Goal: Information Seeking & Learning: Learn about a topic

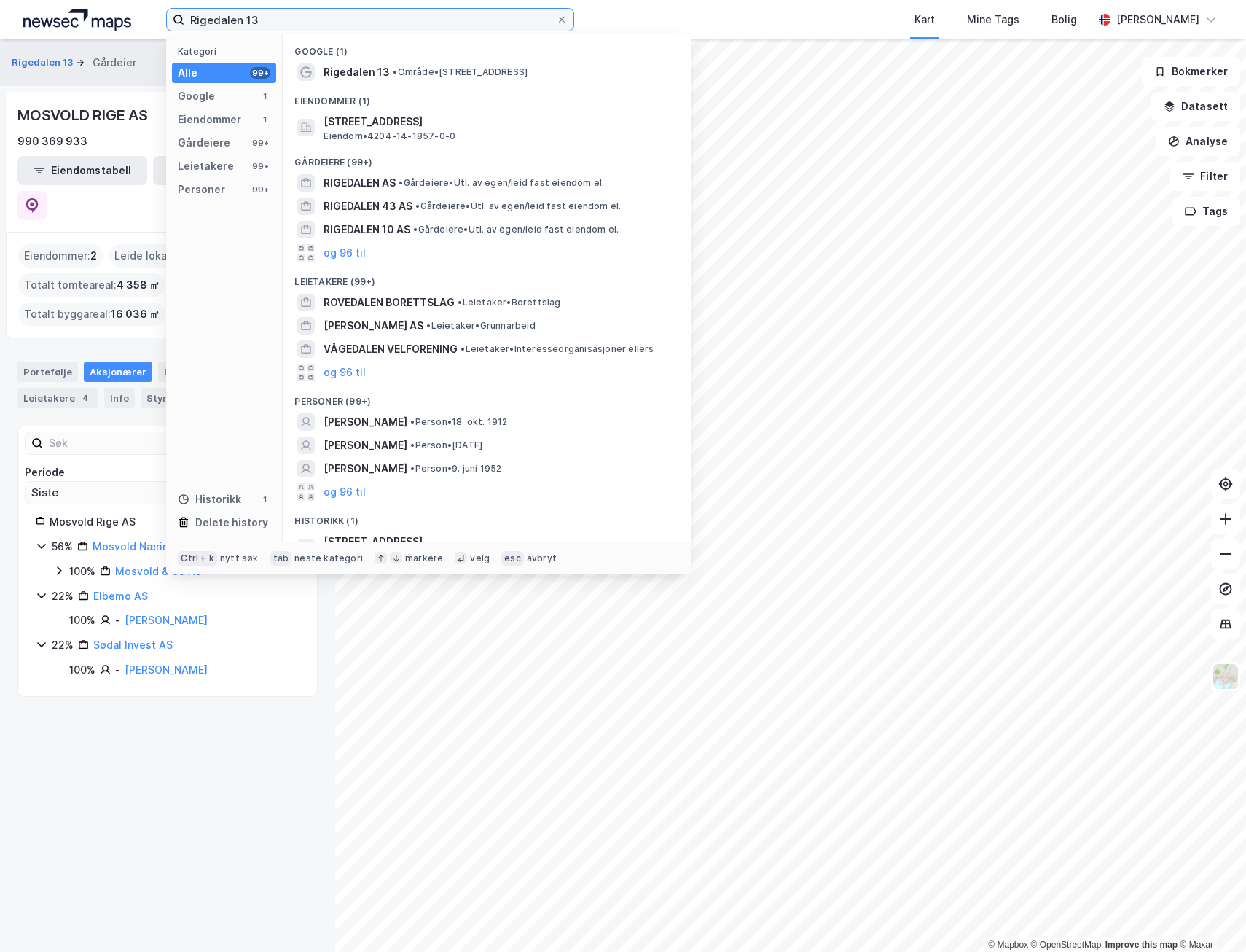
drag, startPoint x: 220, startPoint y: 19, endPoint x: 96, endPoint y: 10, distance: 124.3
click at [96, 10] on div "Rigedalen 13 Kategori Alle 99+ Google 1 Eiendommer 1 Gårdeiere 99+ Leietakere 9…" at bounding box center [623, 20] width 1246 height 40
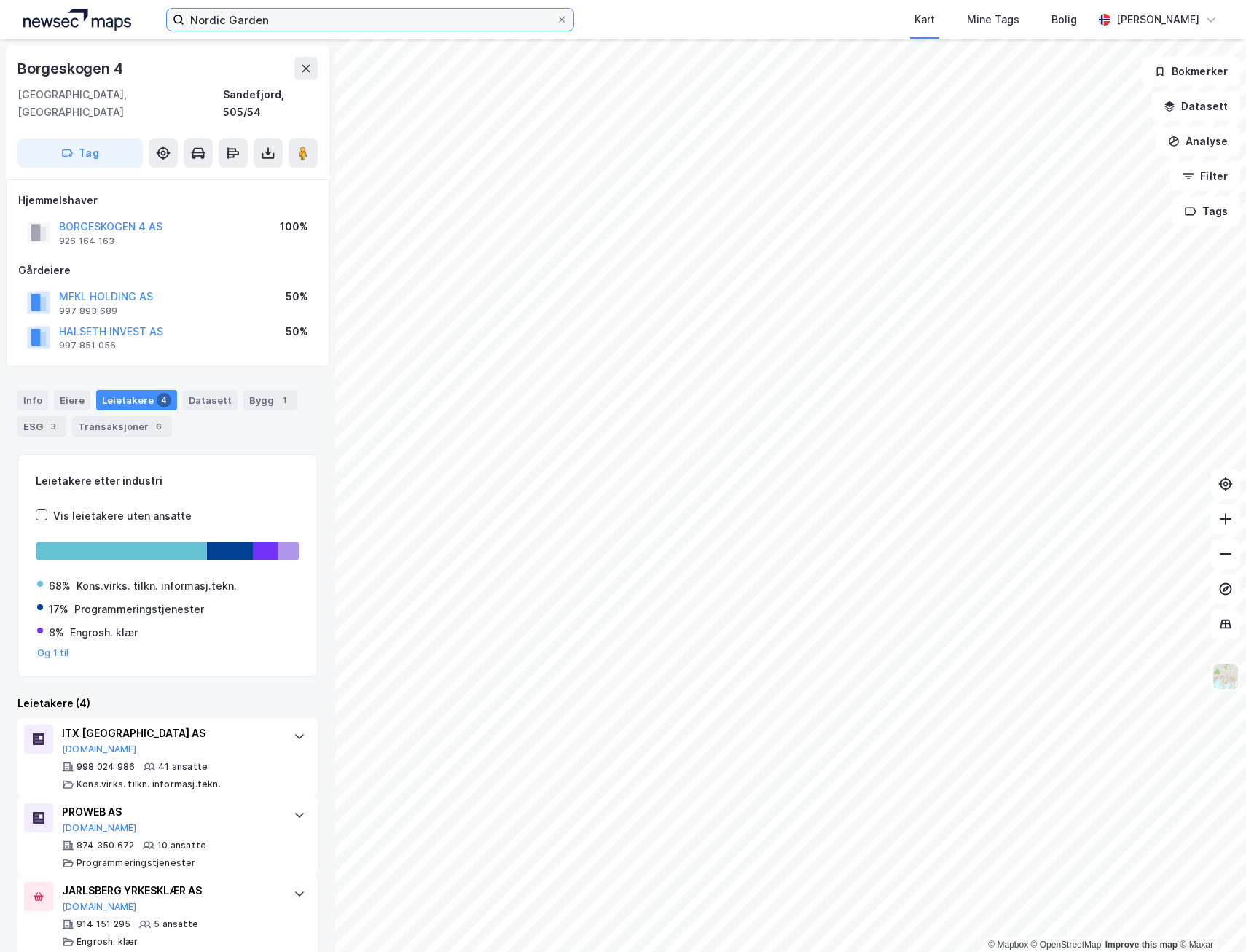
drag, startPoint x: 294, startPoint y: 19, endPoint x: 105, endPoint y: 21, distance: 189.0
click at [113, 33] on div "Nordic Garden Kart Mine Tags Bolig [PERSON_NAME]" at bounding box center [623, 20] width 1246 height 40
type input "Rigedalen"
click at [280, 24] on input at bounding box center [379, 19] width 389 height 22
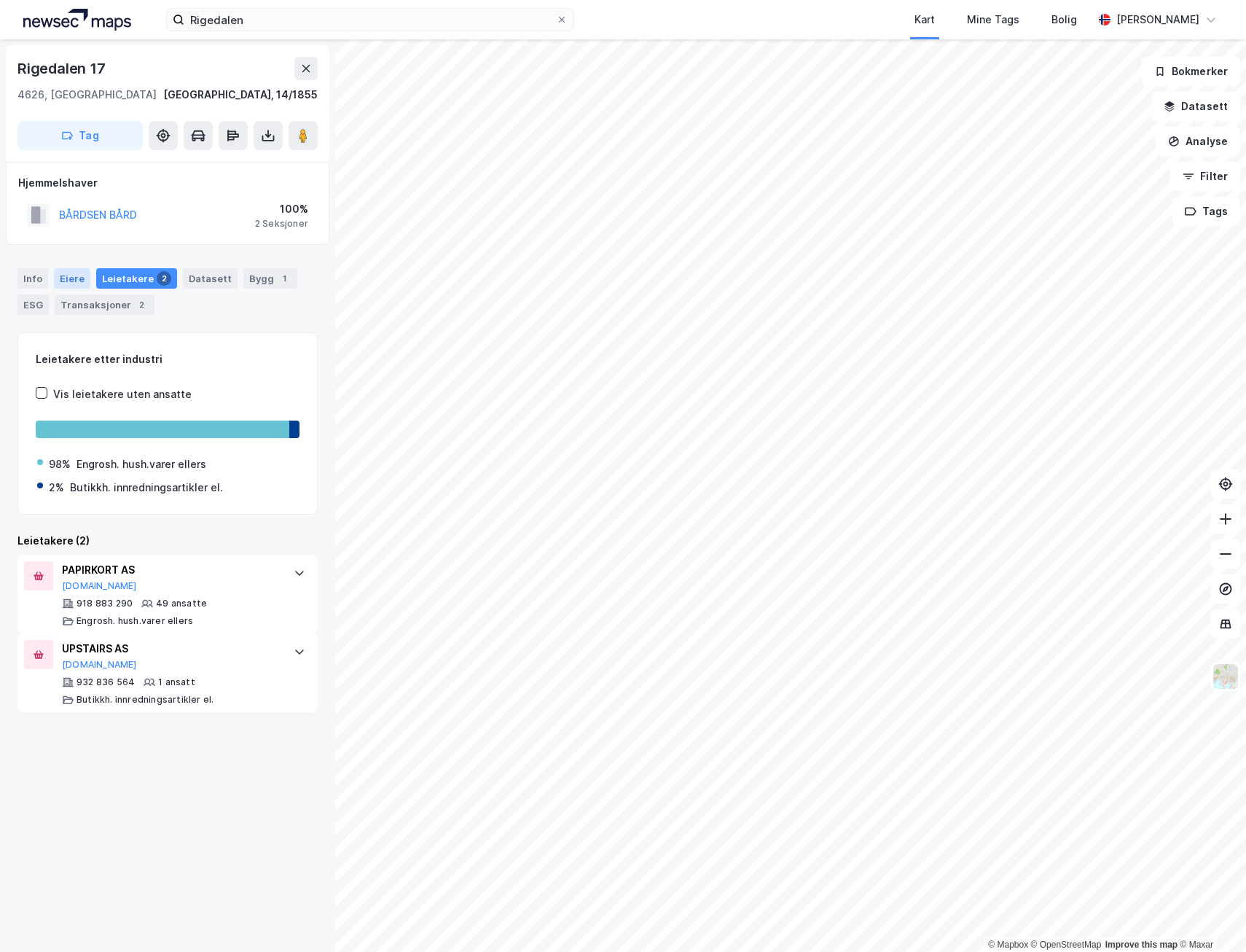
click at [59, 277] on div "Eiere" at bounding box center [72, 278] width 37 height 21
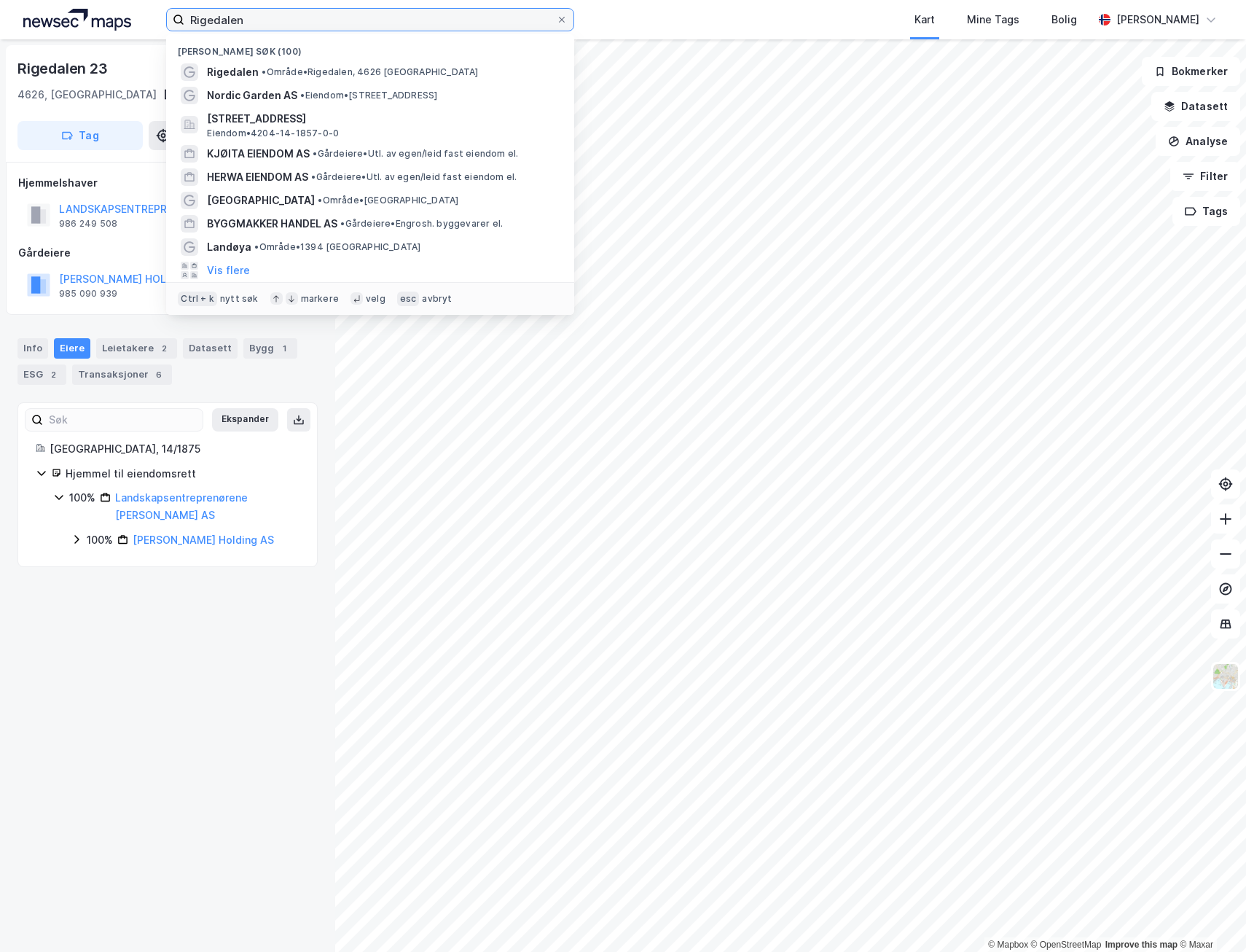
drag, startPoint x: 267, startPoint y: 21, endPoint x: 127, endPoint y: 22, distance: 140.0
click at [127, 22] on div "Rigedalen Nylige søk (100) Rigedalen • Område • Rigedalen, 4626 Kristiansand No…" at bounding box center [623, 20] width 1246 height 40
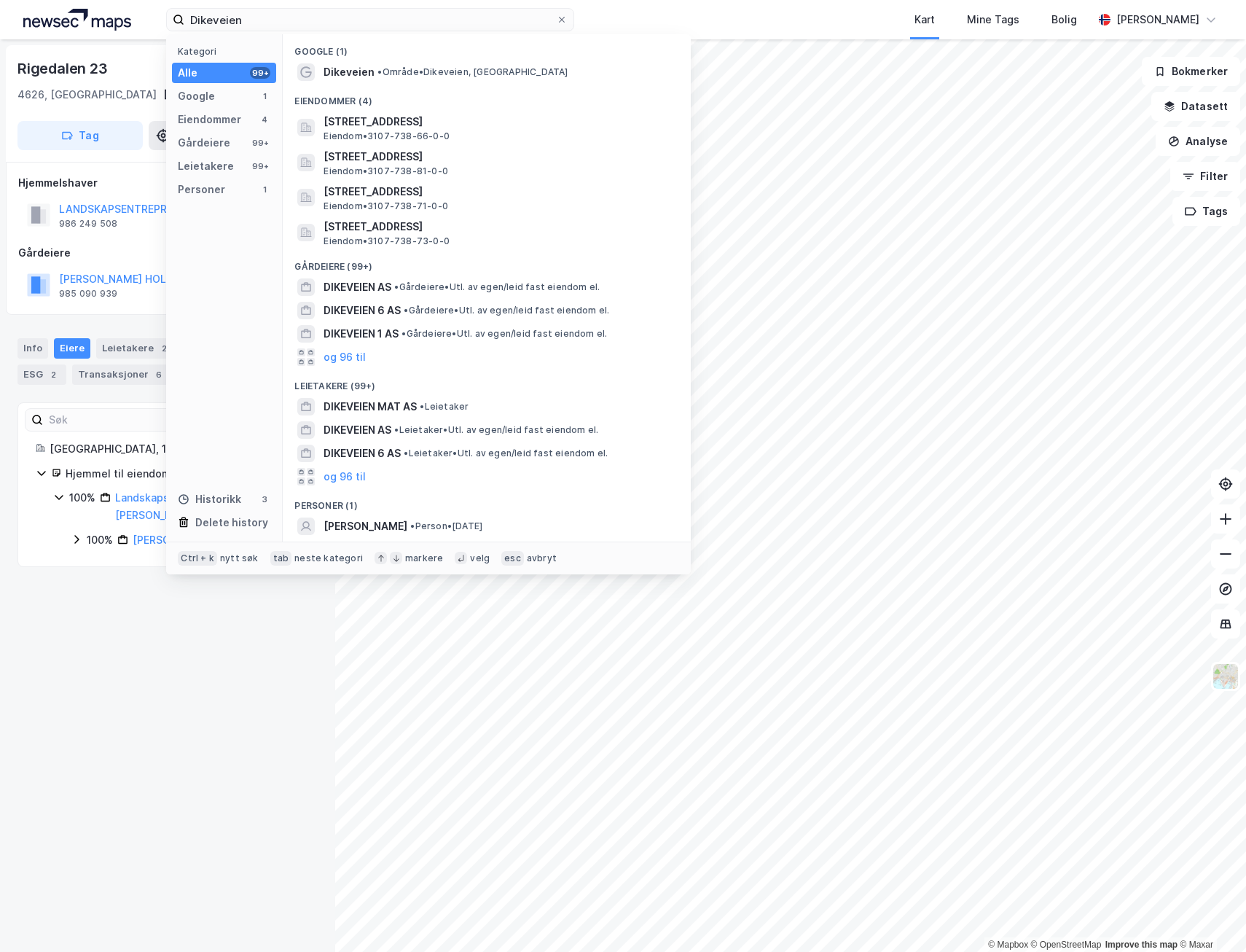
click at [358, 90] on div "Eiendommer (4)" at bounding box center [486, 97] width 408 height 26
click at [368, 77] on span "Dikeveien" at bounding box center [348, 72] width 51 height 18
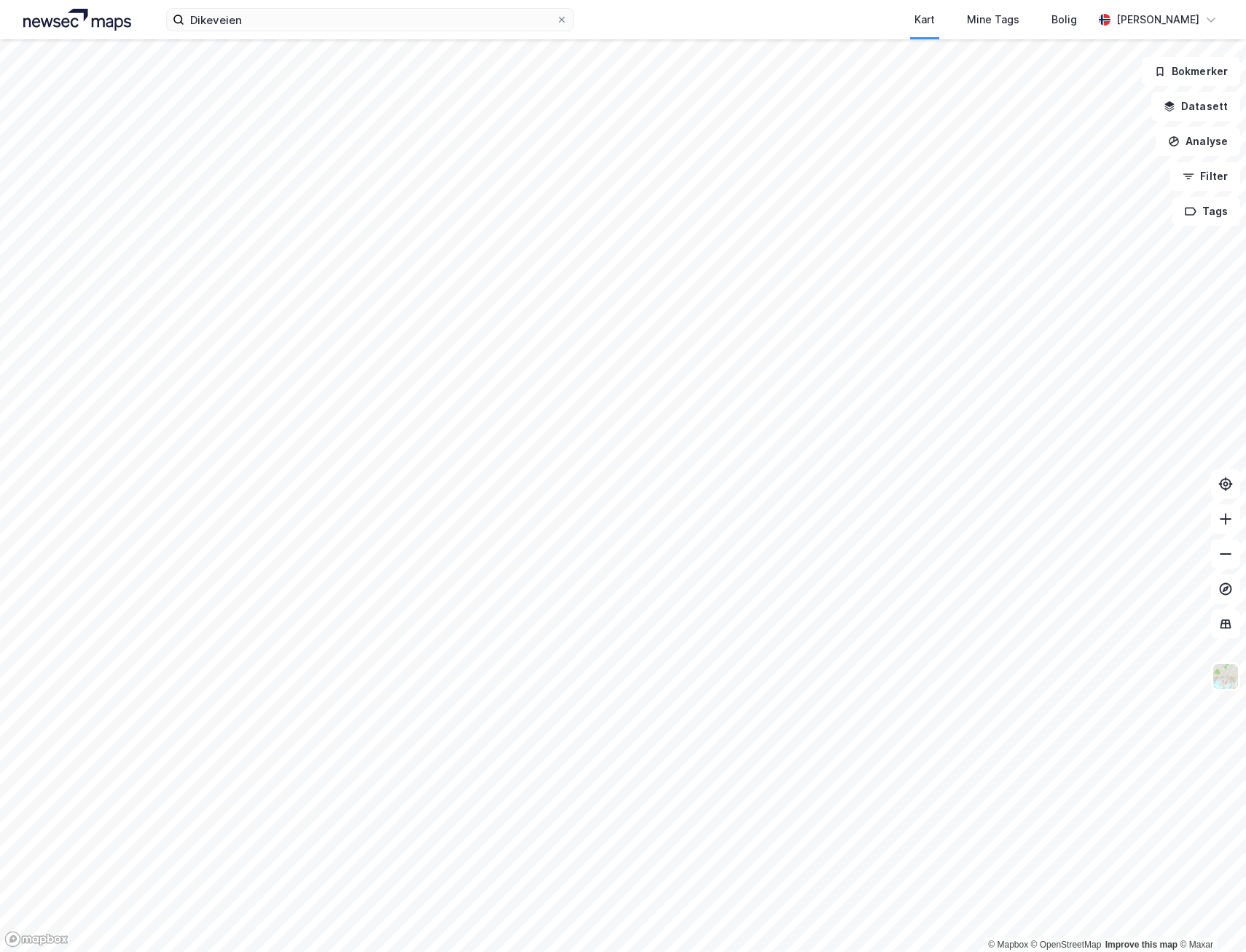
click at [761, 8] on div "Dikeveien Kart Mine Tags Bolig Markus Leandersson © Mapbox © OpenStreetMap Impr…" at bounding box center [623, 476] width 1246 height 952
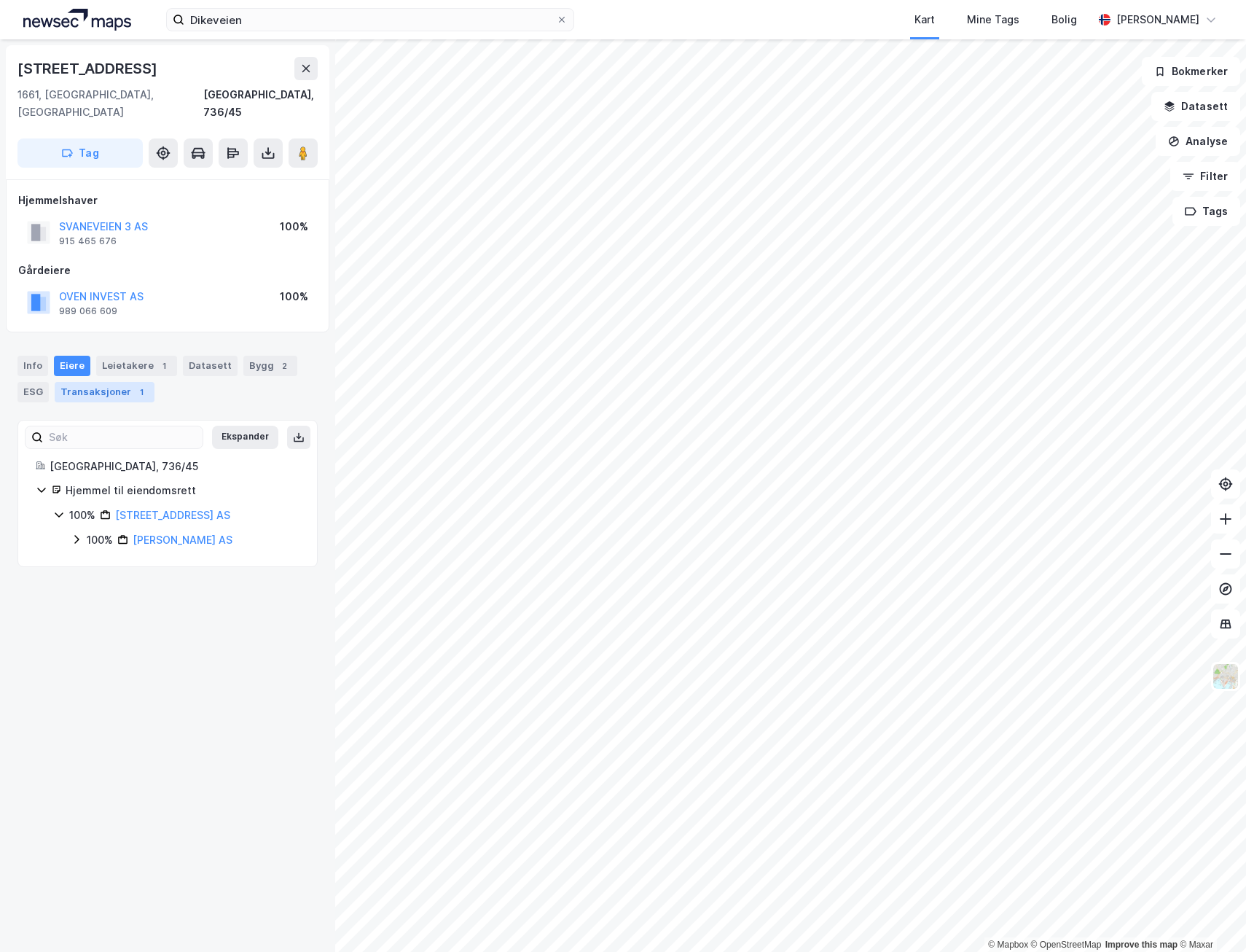
click at [108, 382] on div "Transaksjoner 1" at bounding box center [104, 392] width 100 height 21
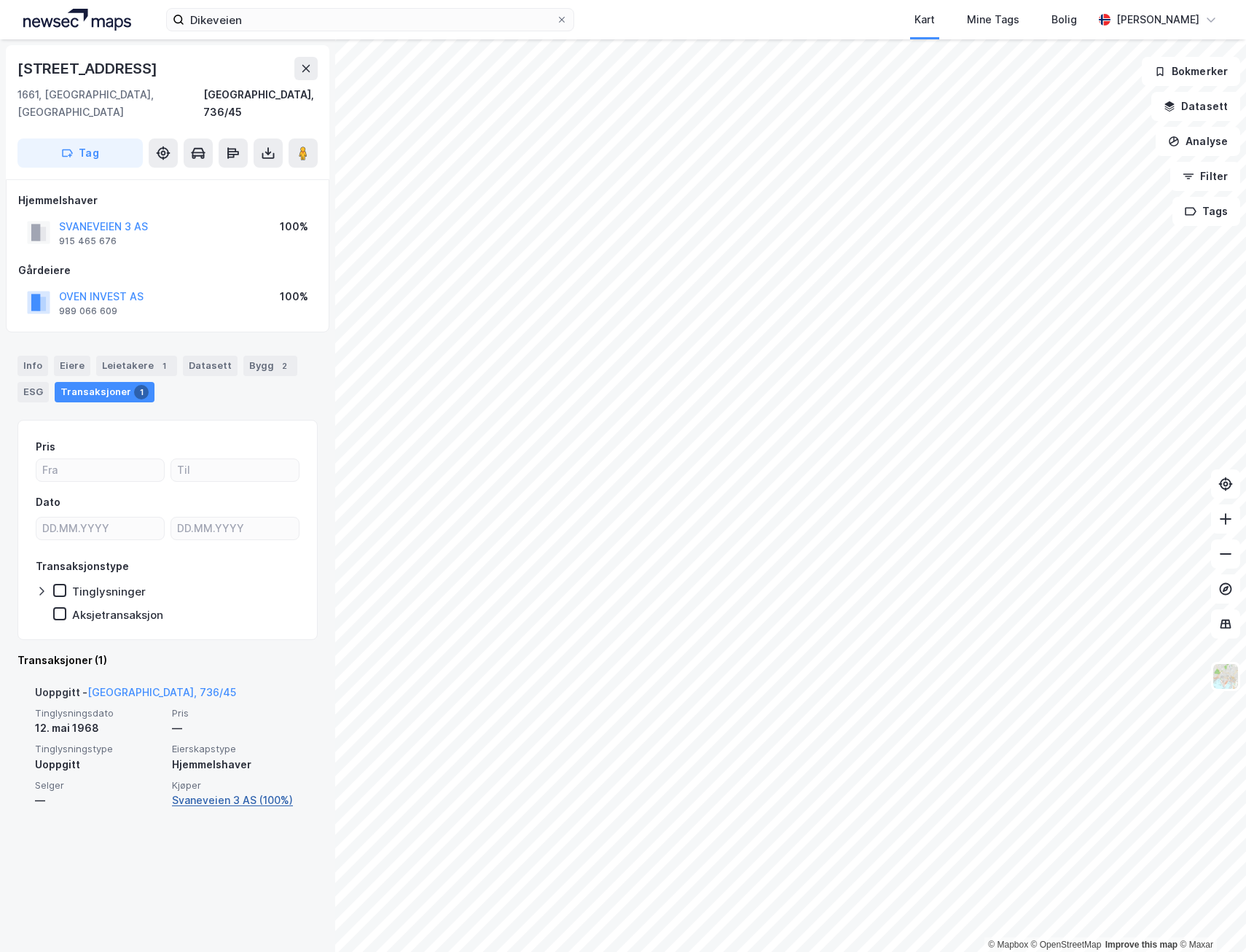
click at [210, 791] on link "Svaneveien 3 AS (100%)" at bounding box center [236, 800] width 128 height 18
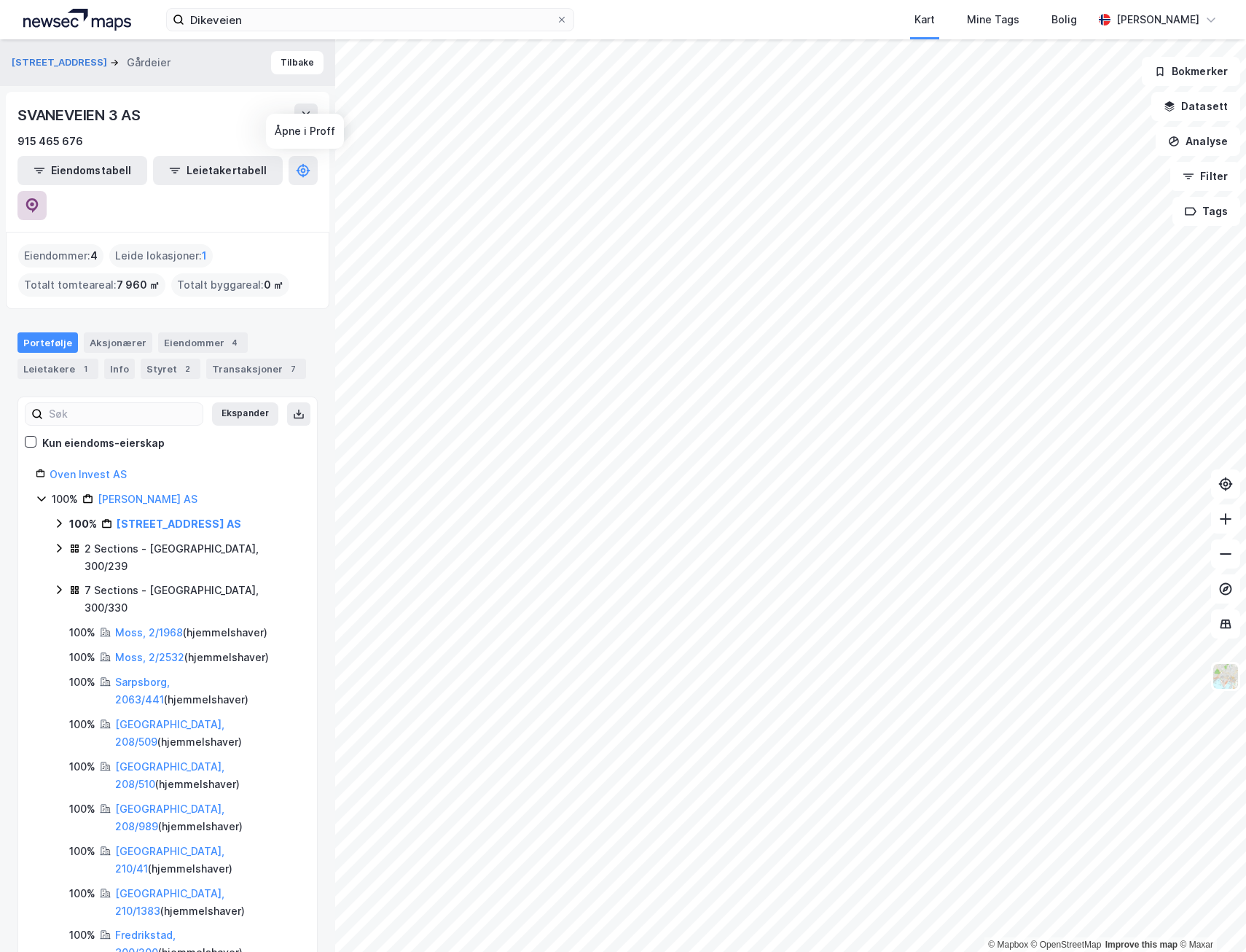
click at [39, 198] on icon at bounding box center [32, 205] width 12 height 14
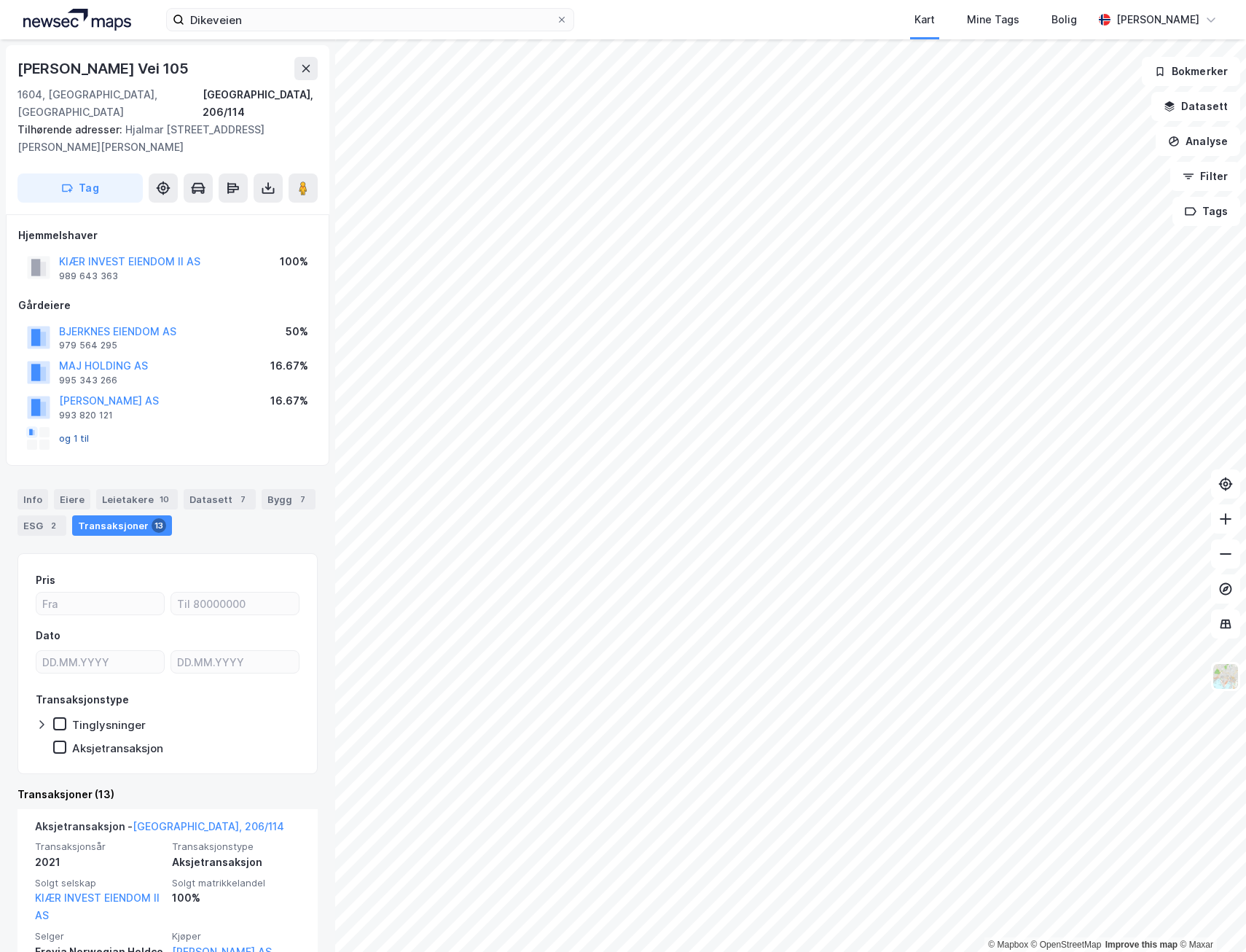
click at [0, 0] on button "og 1 til" at bounding box center [0, 0] width 0 height 0
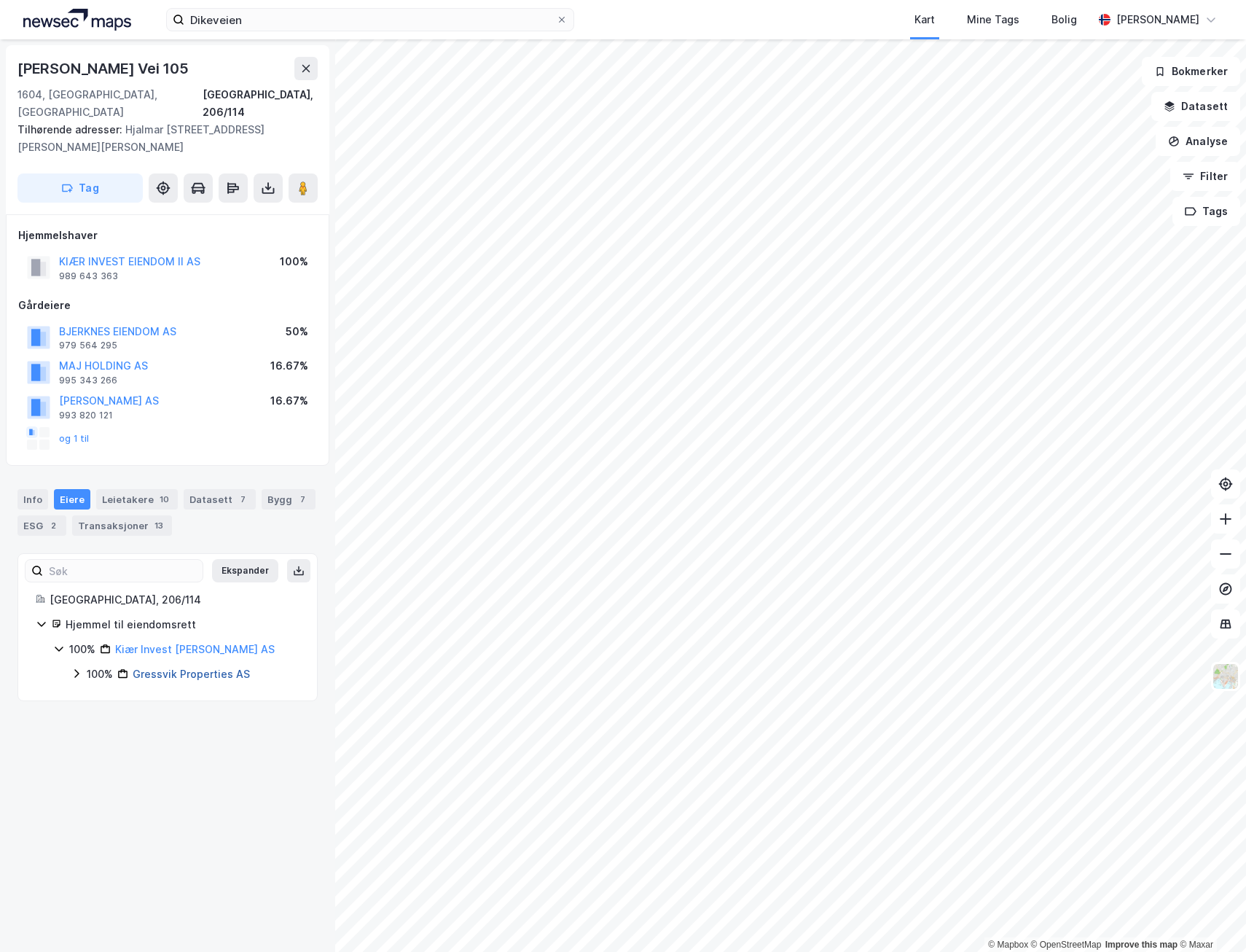
click at [175, 668] on link "Gressvik Properties AS" at bounding box center [191, 674] width 117 height 12
click at [130, 489] on div "Leietakere 10" at bounding box center [136, 498] width 82 height 21
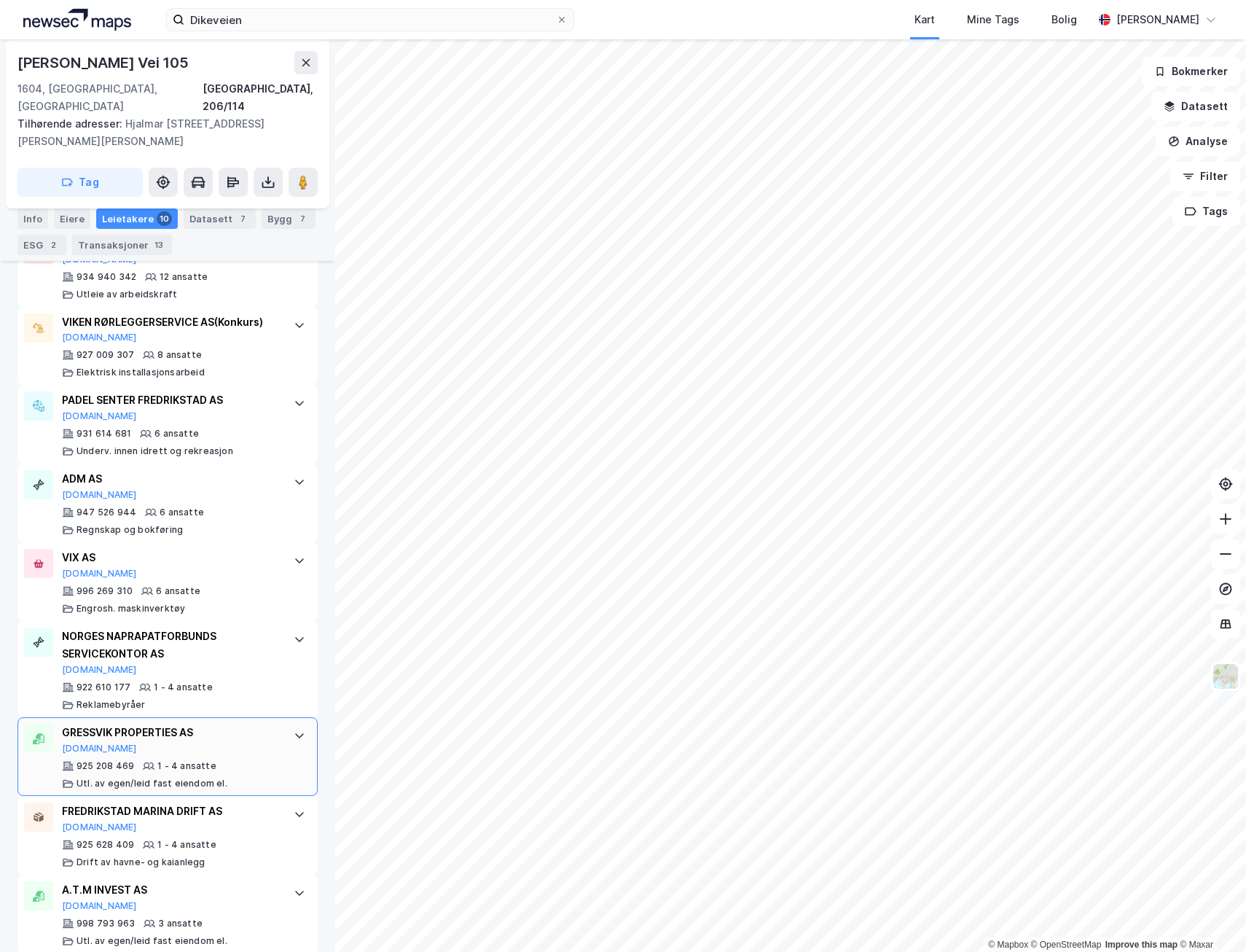
scroll to position [670, 0]
drag, startPoint x: 306, startPoint y: 164, endPoint x: 312, endPoint y: 170, distance: 8.5
click at [312, 169] on button at bounding box center [303, 182] width 29 height 29
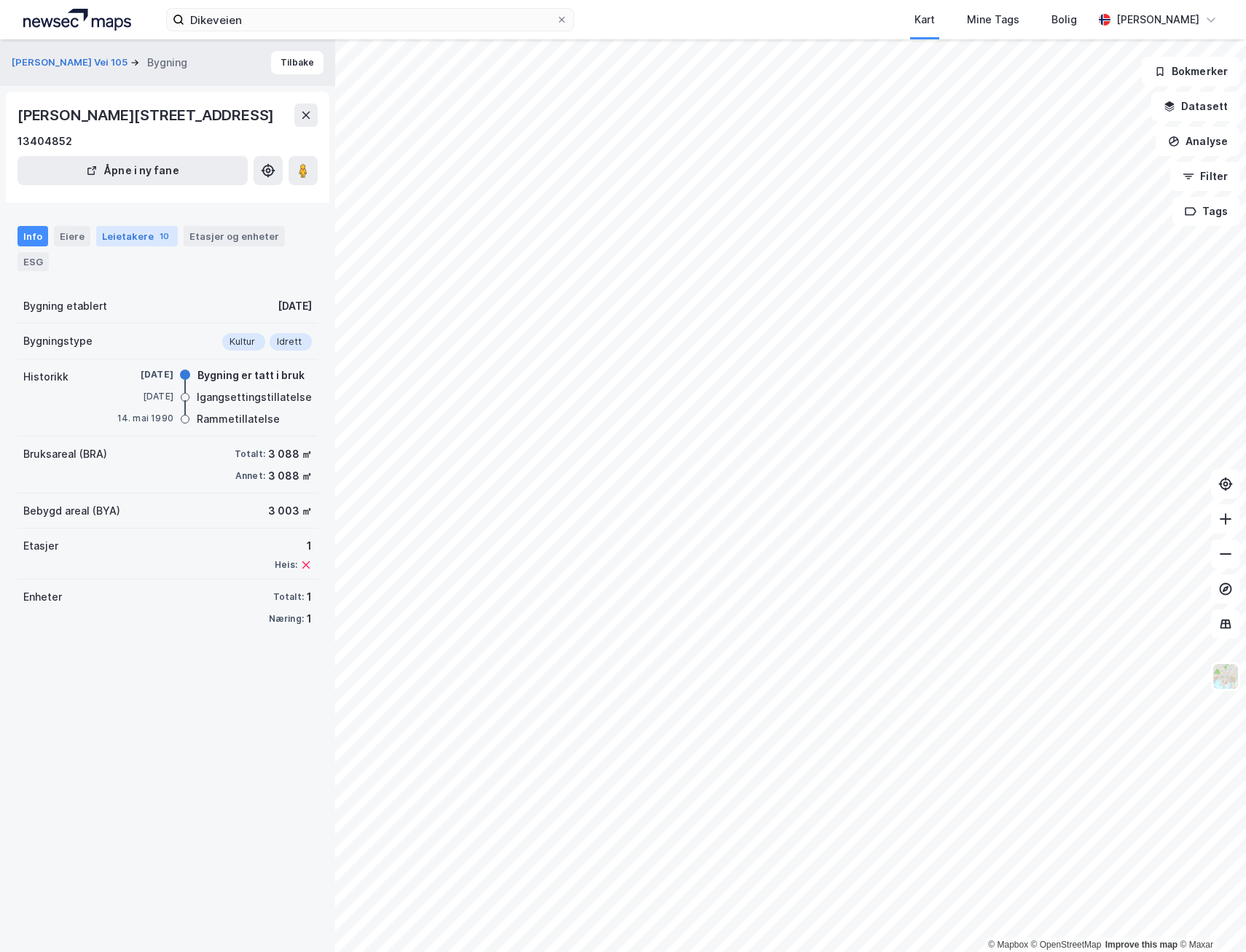
click at [130, 246] on div "Leietakere 10" at bounding box center [136, 236] width 82 height 21
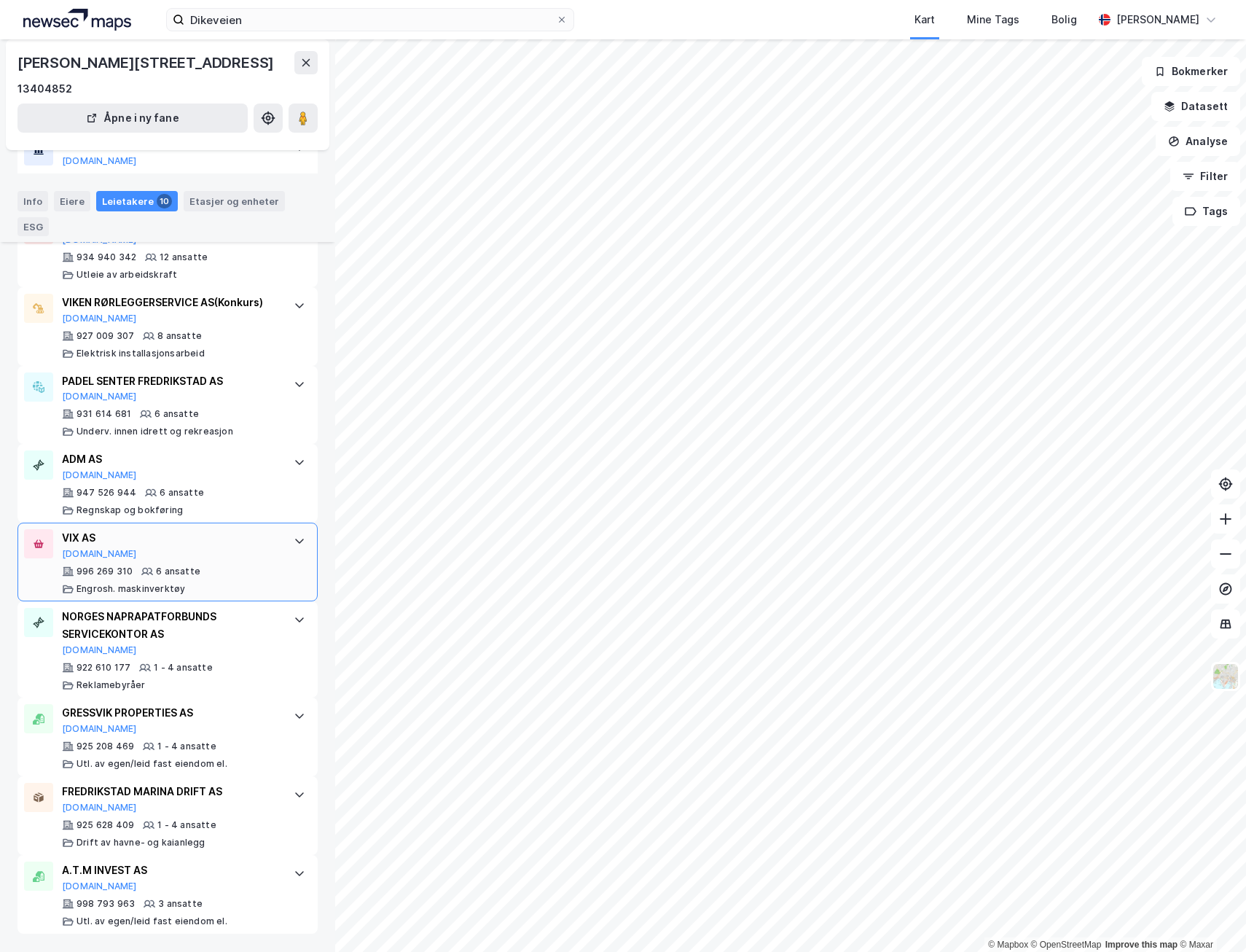
scroll to position [446, 0]
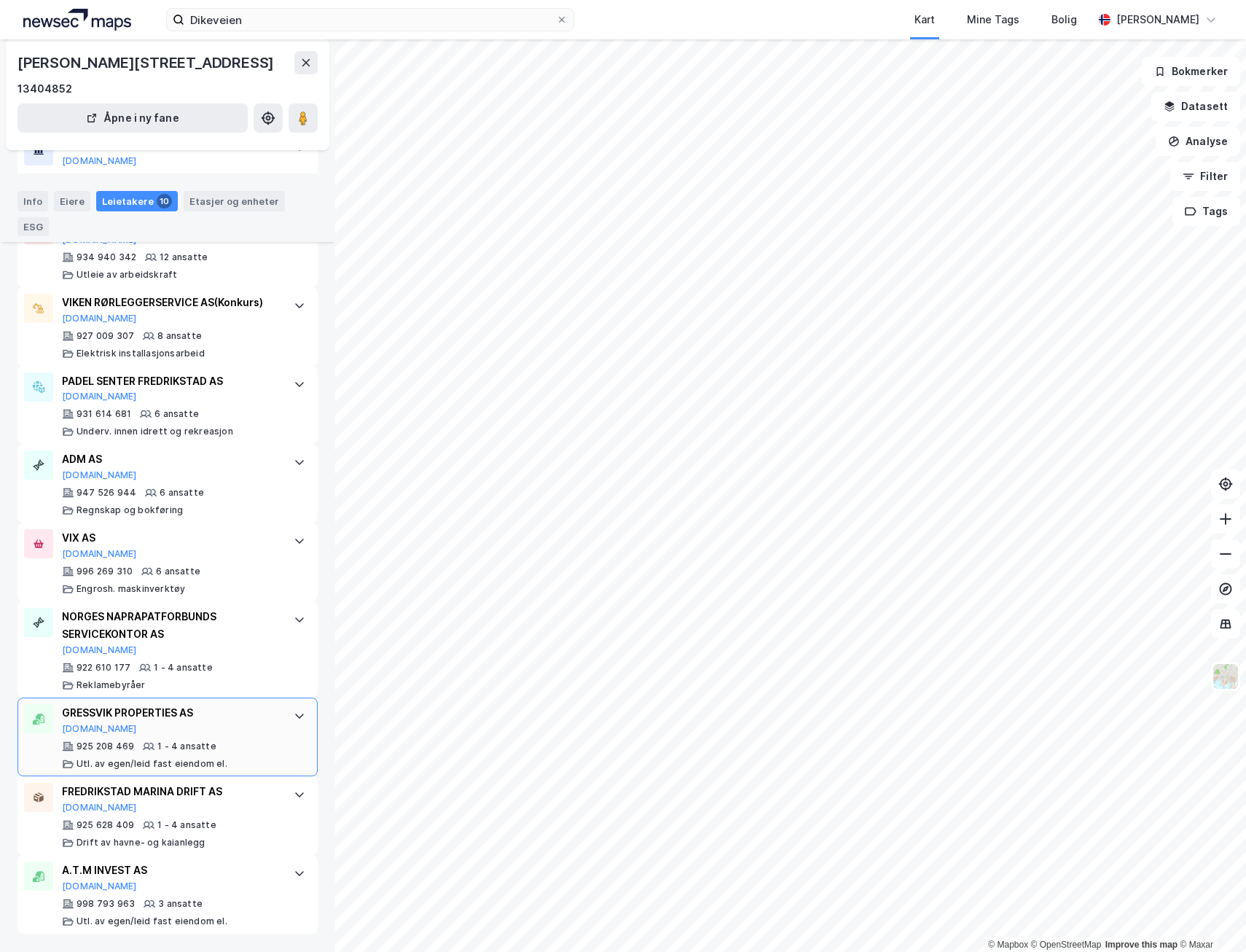
click at [223, 716] on div "GRESSVIK PROPERTIES AS" at bounding box center [170, 713] width 217 height 18
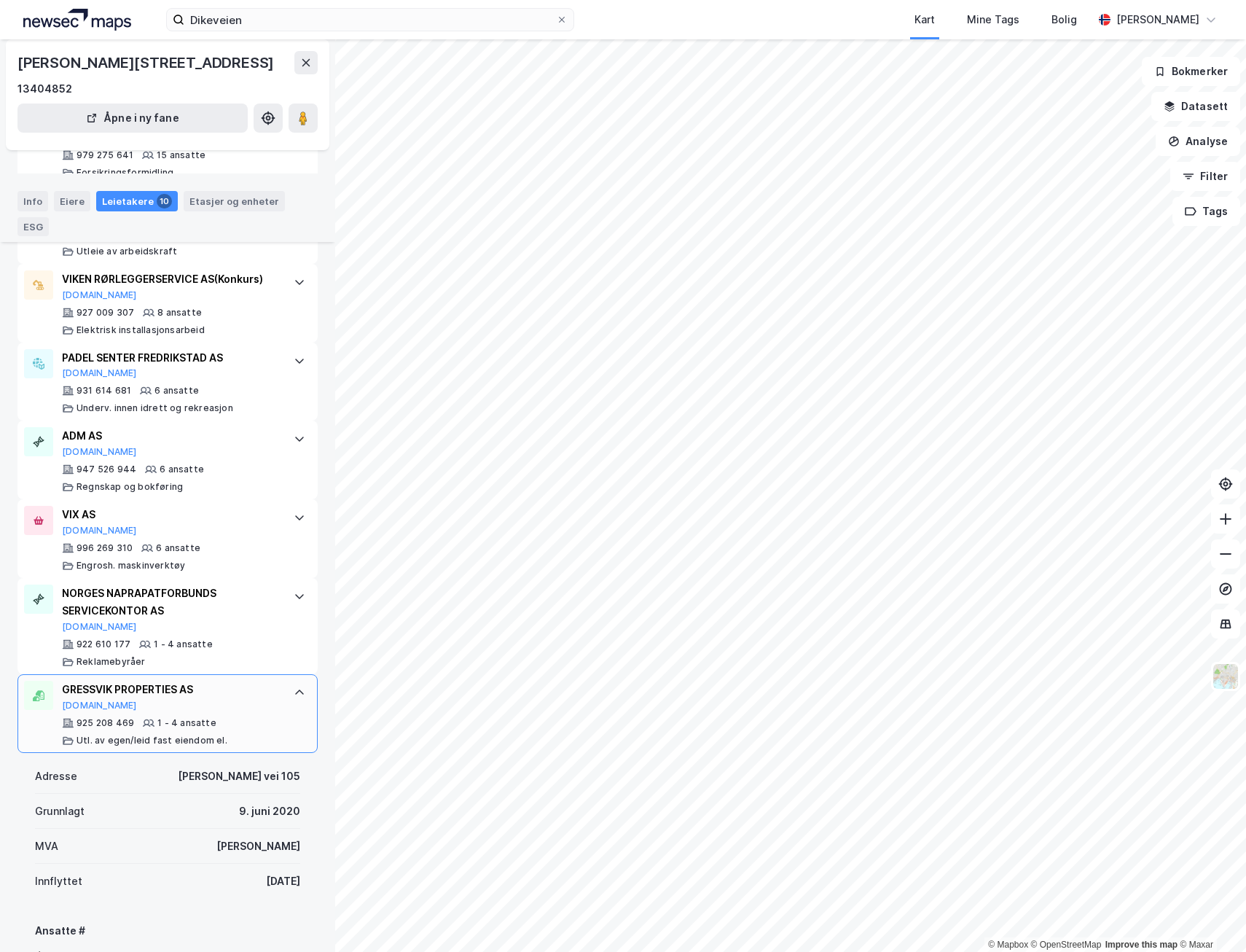
click at [105, 711] on div "GRESSVIK PROPERTIES AS Proff.no" at bounding box center [170, 696] width 217 height 30
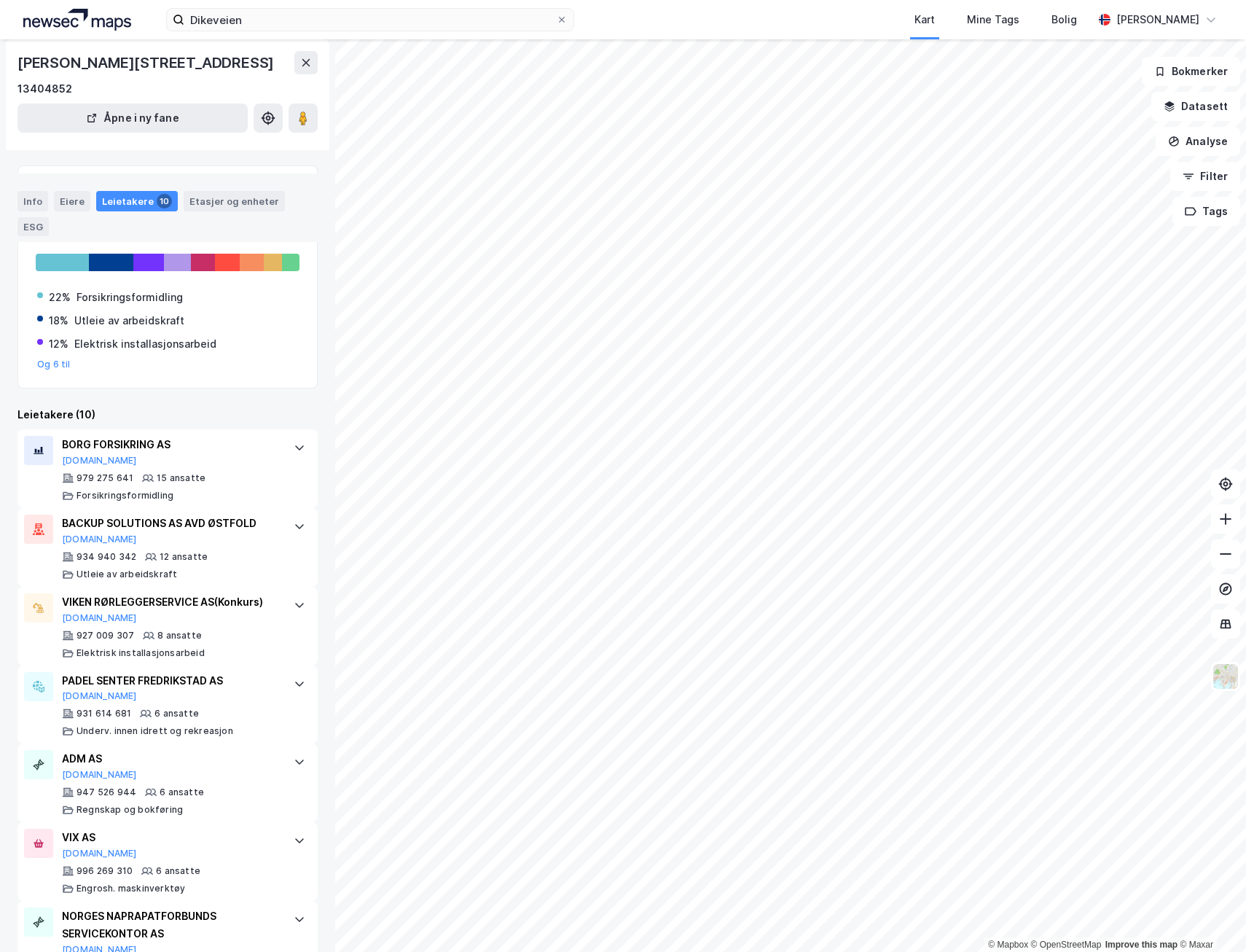
scroll to position [0, 0]
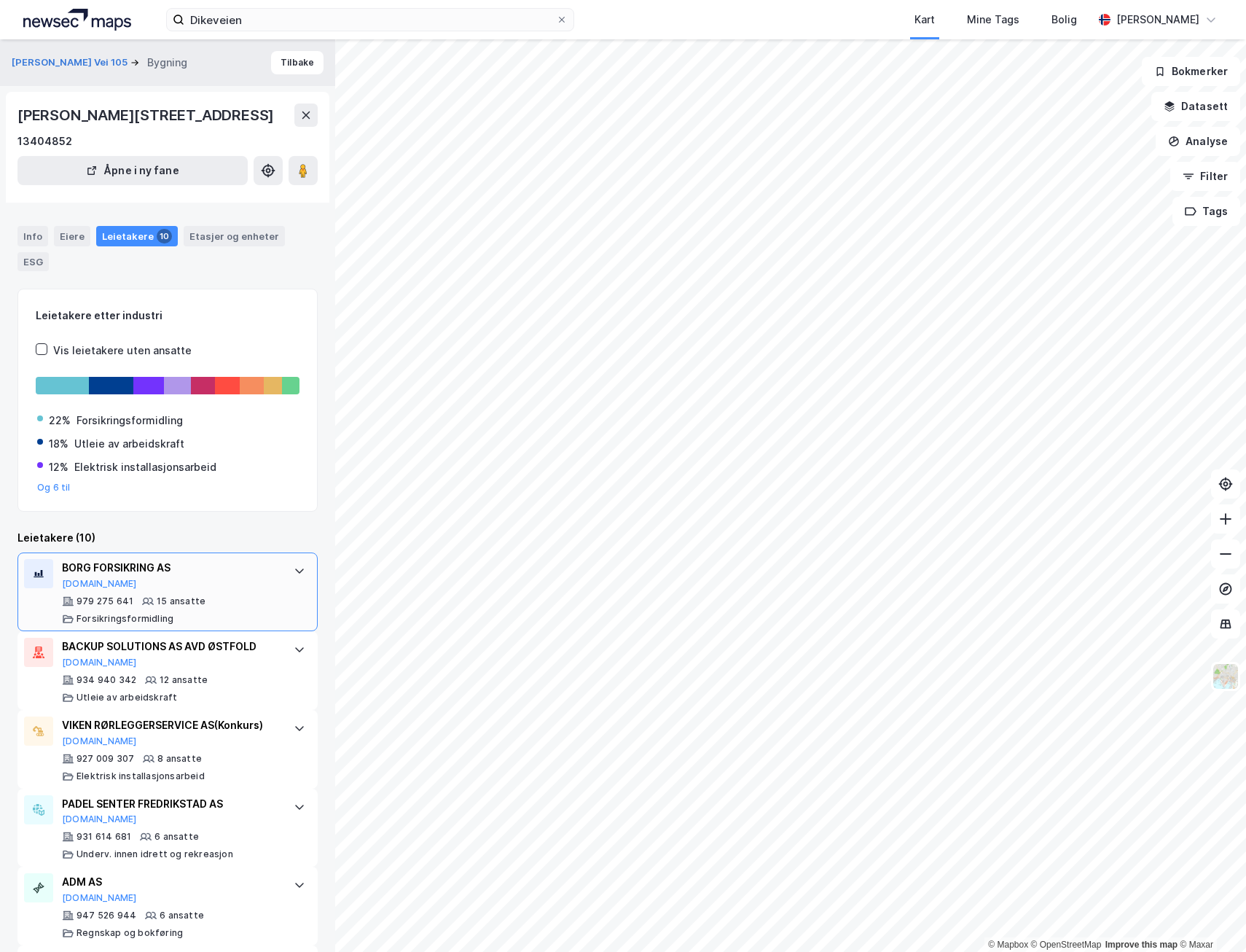
click at [109, 589] on div "BORG FORSIKRING AS Proff.no" at bounding box center [170, 574] width 217 height 30
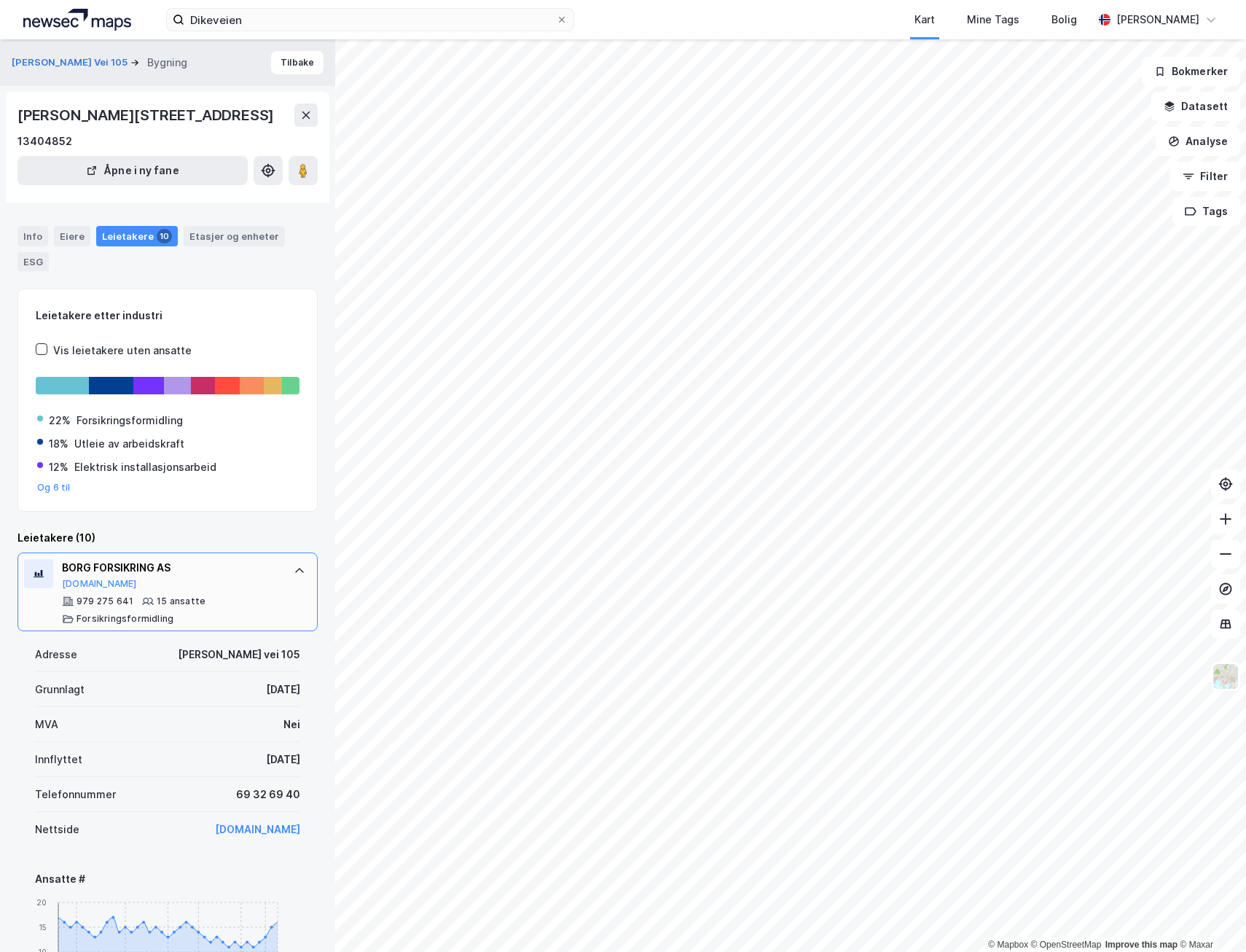
click at [110, 589] on div "BORG FORSIKRING AS Proff.no" at bounding box center [170, 574] width 217 height 30
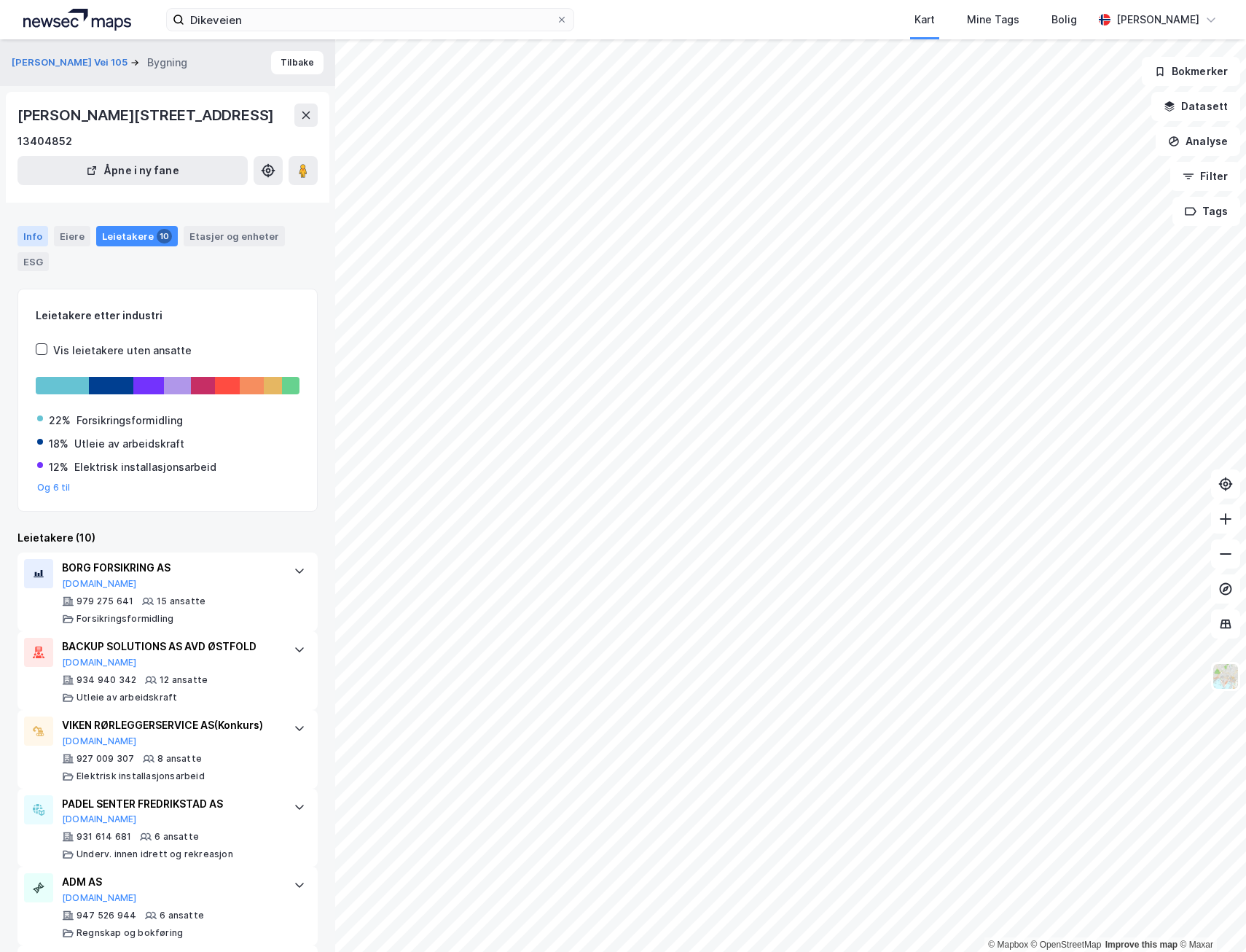
click at [31, 246] on div "Info" at bounding box center [33, 236] width 30 height 21
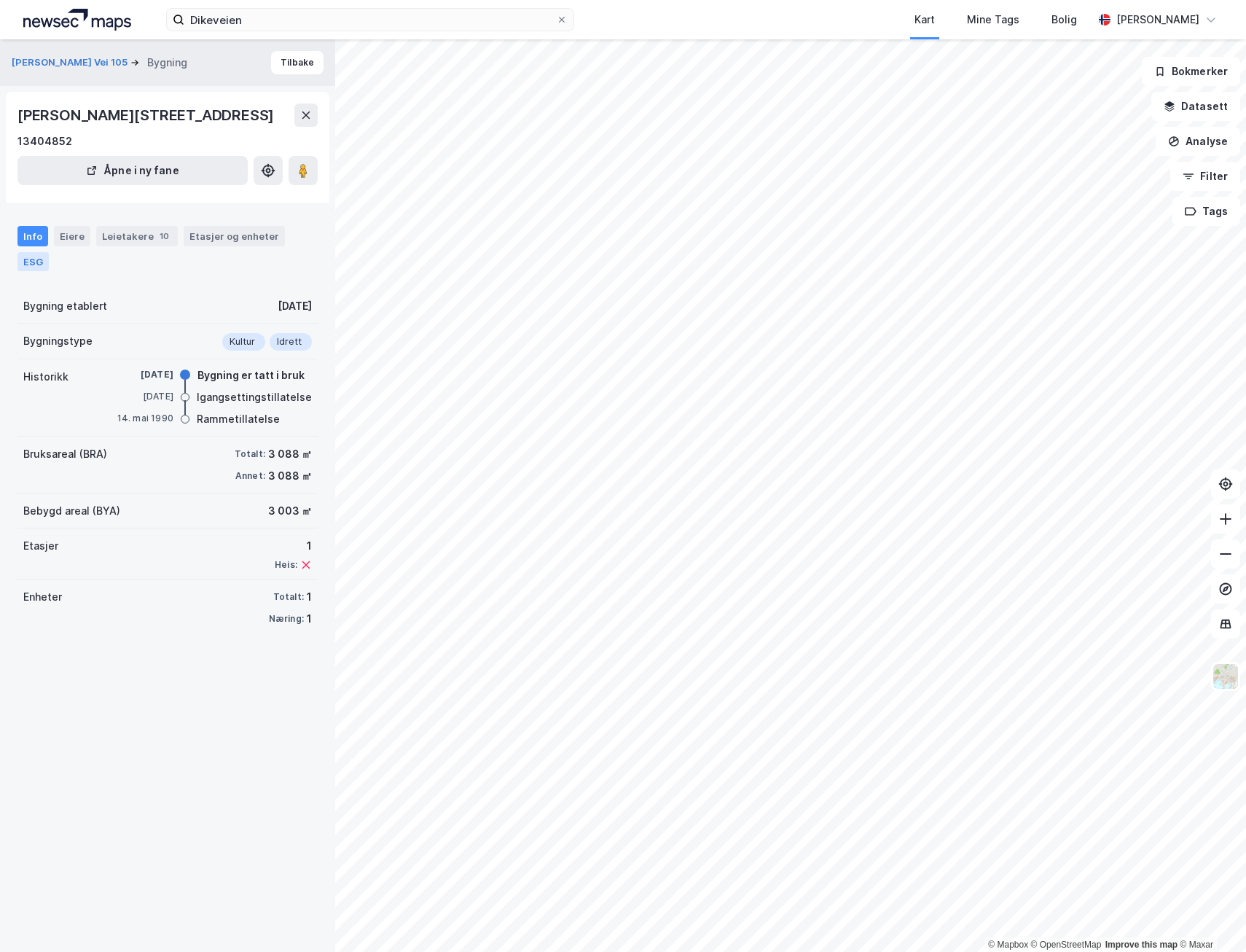
click at [36, 271] on div "ESG" at bounding box center [33, 261] width 31 height 19
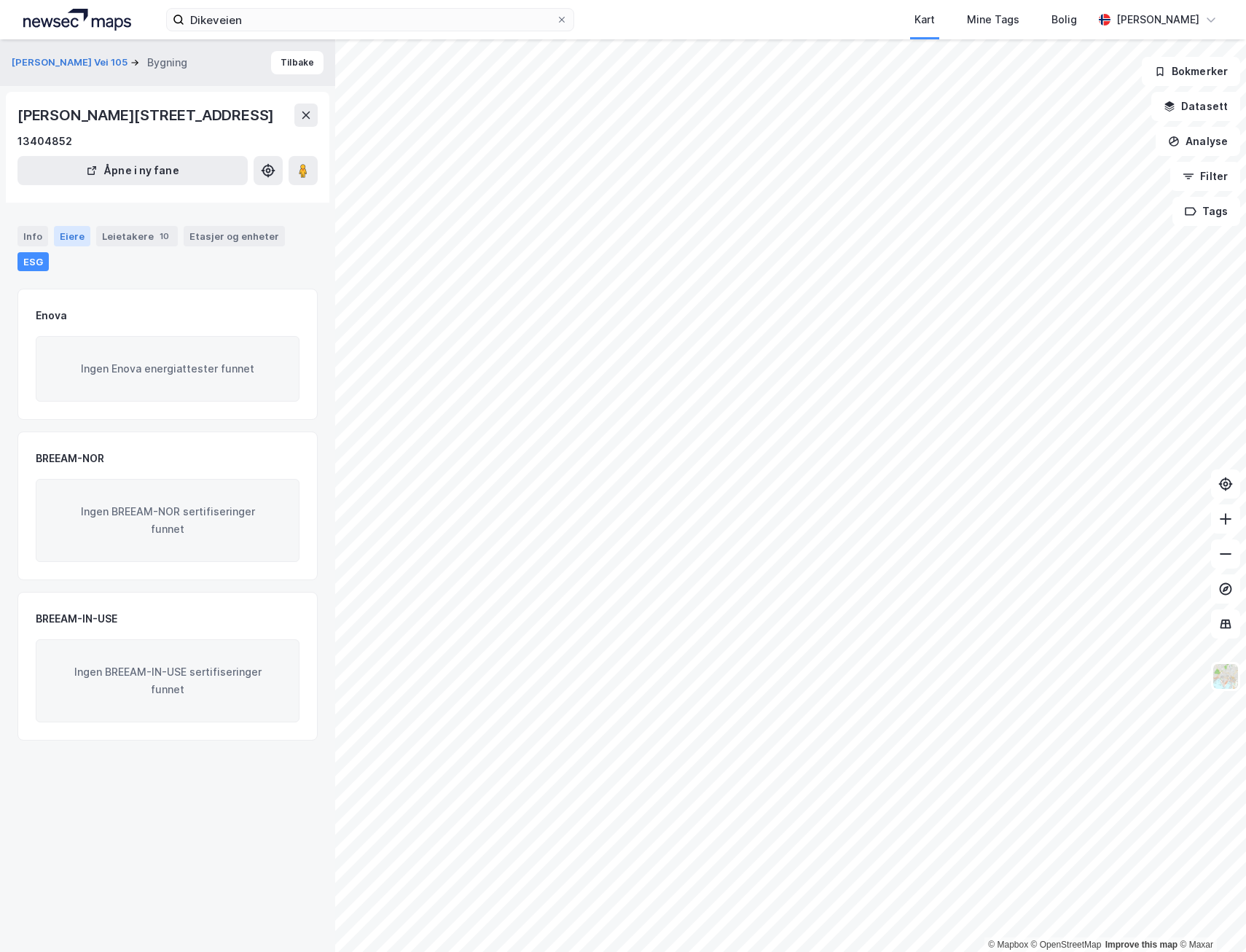
click at [72, 246] on div "Eiere" at bounding box center [72, 236] width 37 height 21
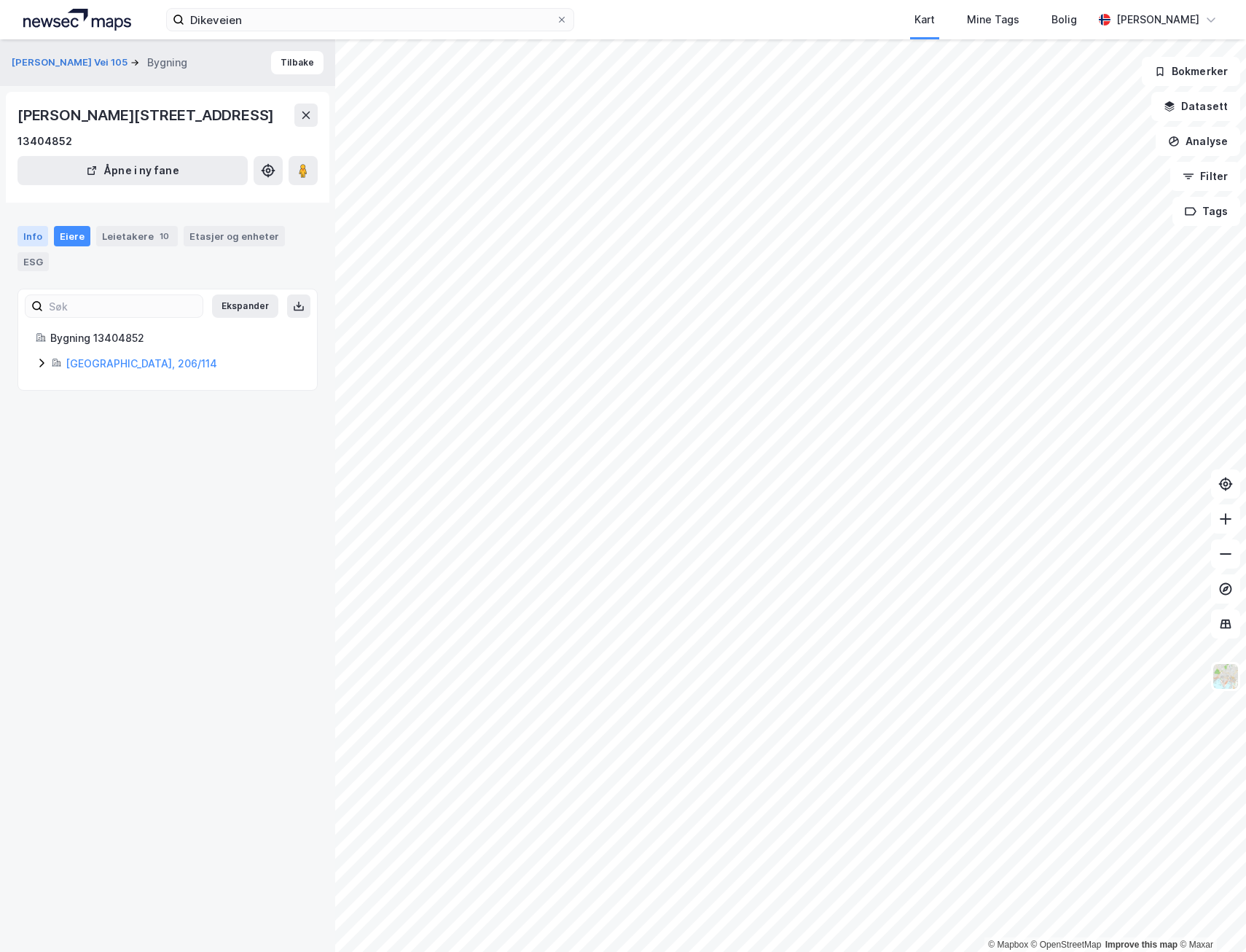
click at [21, 246] on div "Info" at bounding box center [33, 236] width 30 height 21
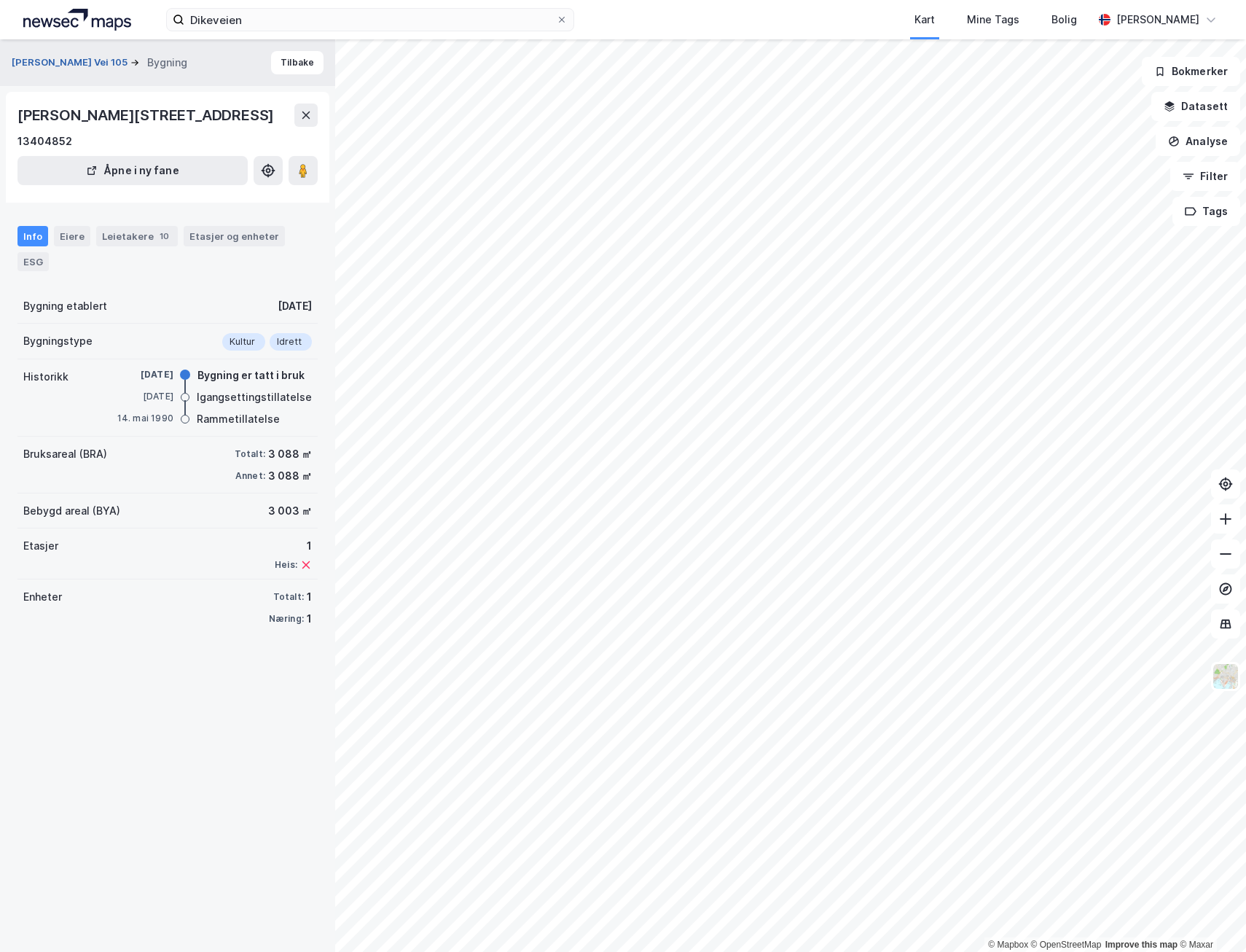
click at [77, 61] on button "Hjalmar Bjørges Vei 105" at bounding box center [71, 63] width 119 height 14
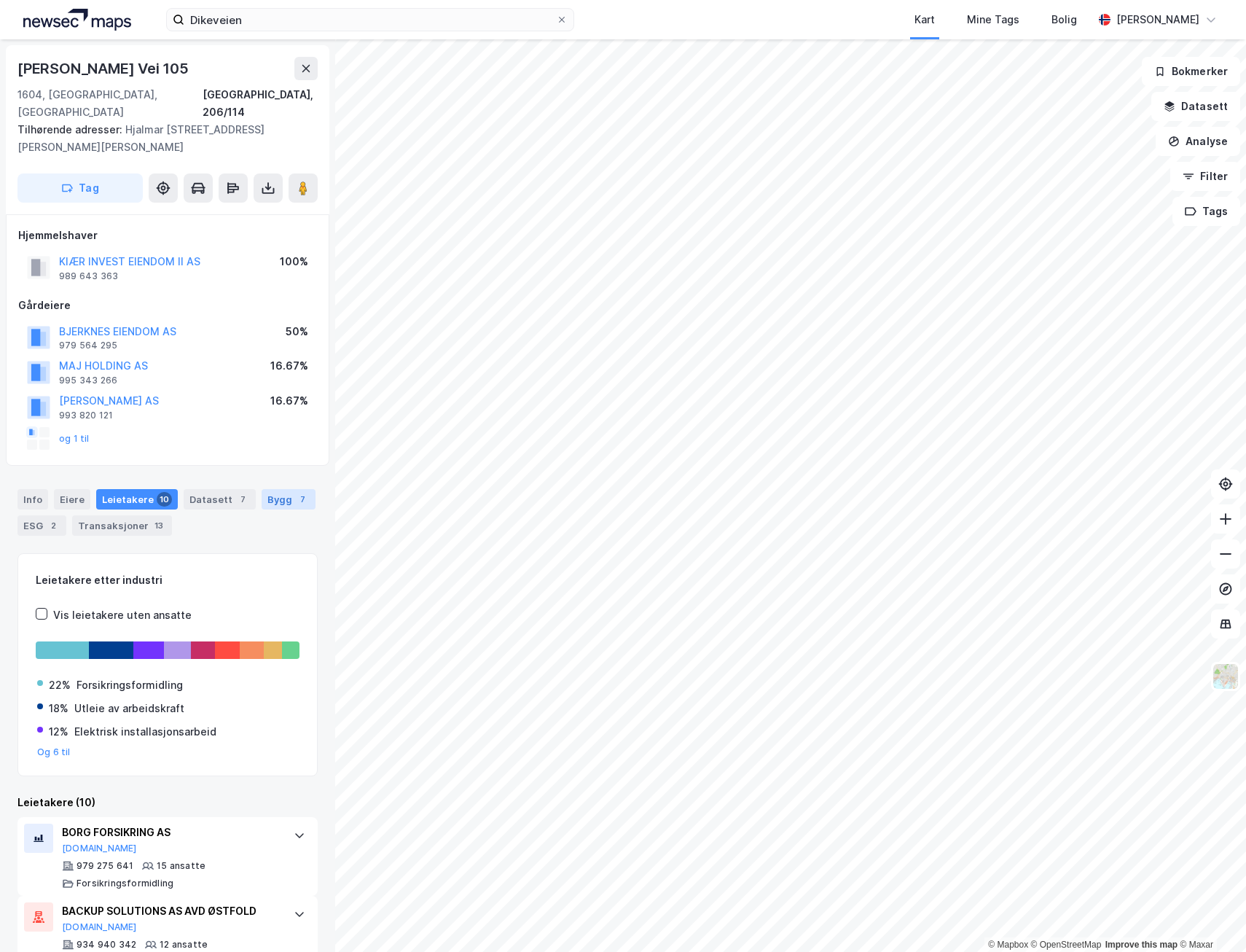
click at [295, 492] on div "7" at bounding box center [302, 498] width 14 height 14
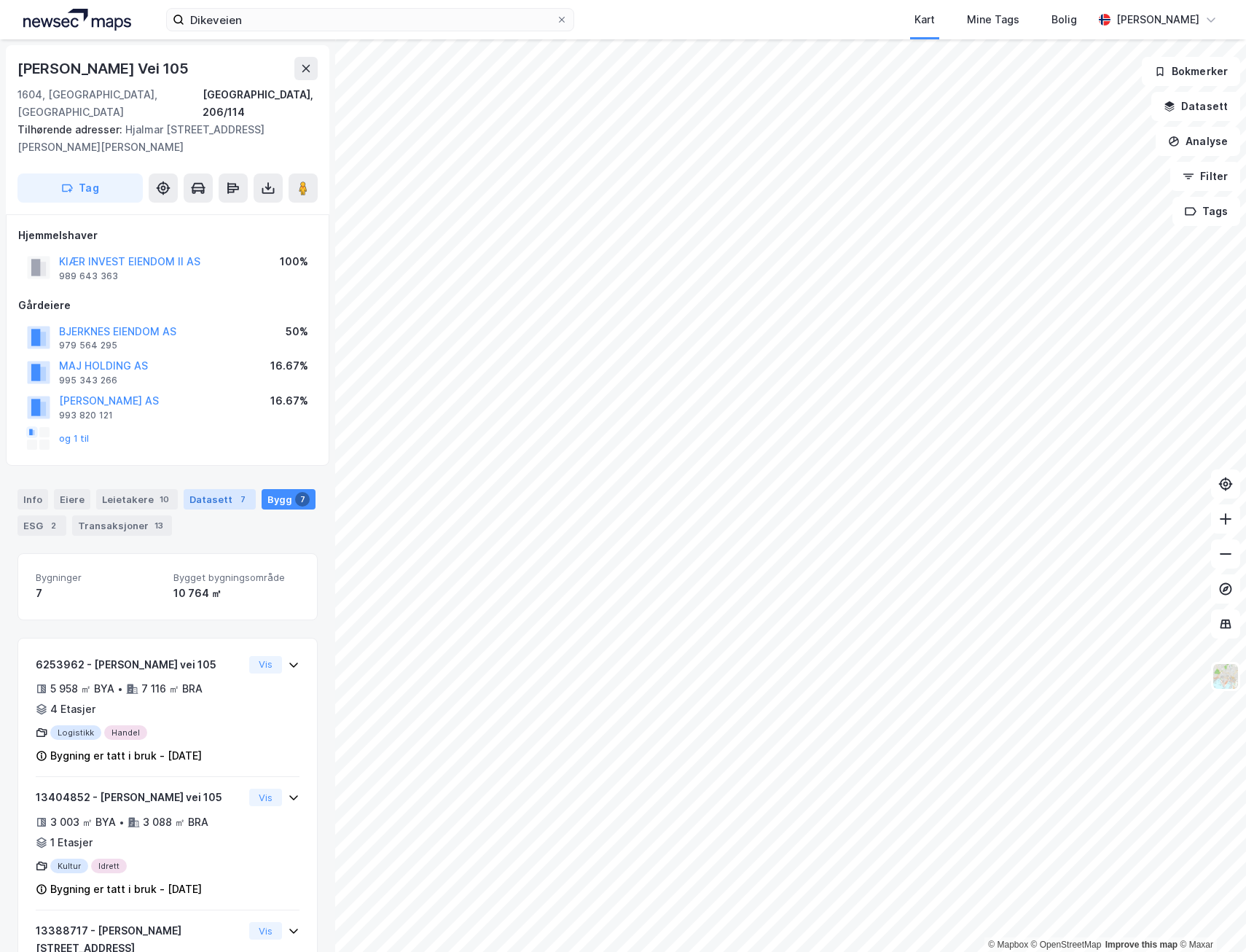
click at [218, 489] on div "Datasett 7" at bounding box center [219, 498] width 72 height 21
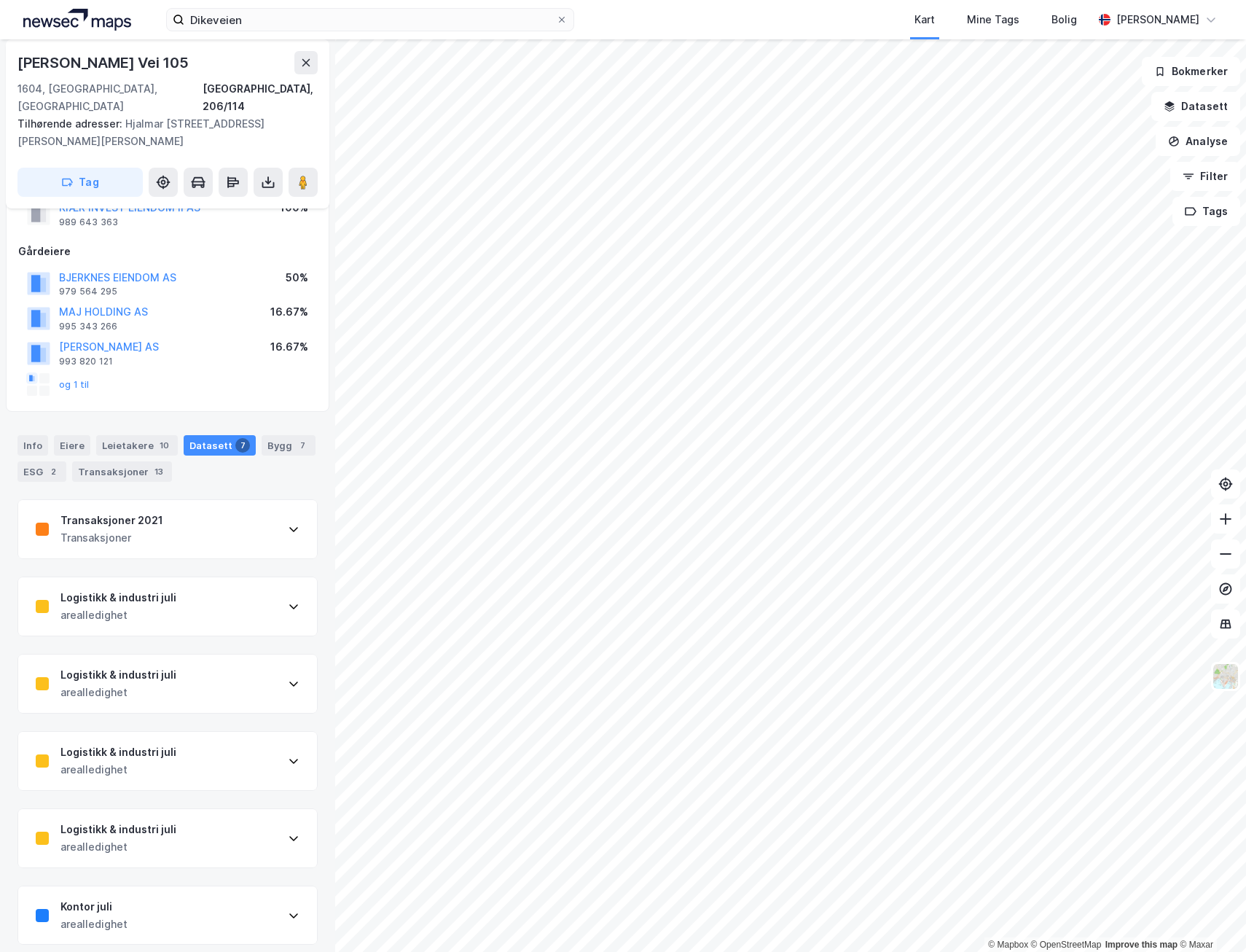
scroll to position [73, 0]
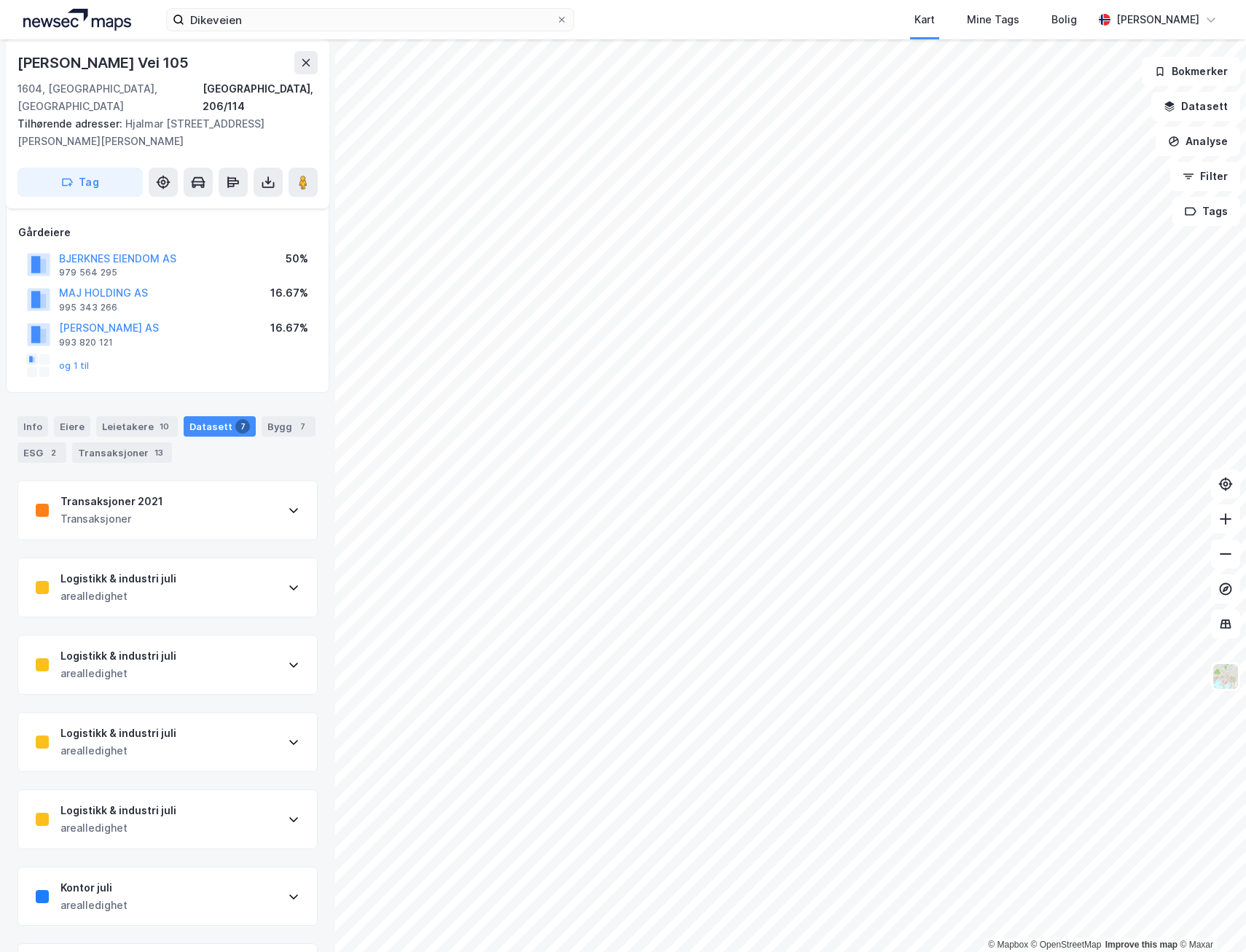
click at [274, 485] on div "Transaksjoner 2021 Transaksjoner" at bounding box center [168, 510] width 299 height 58
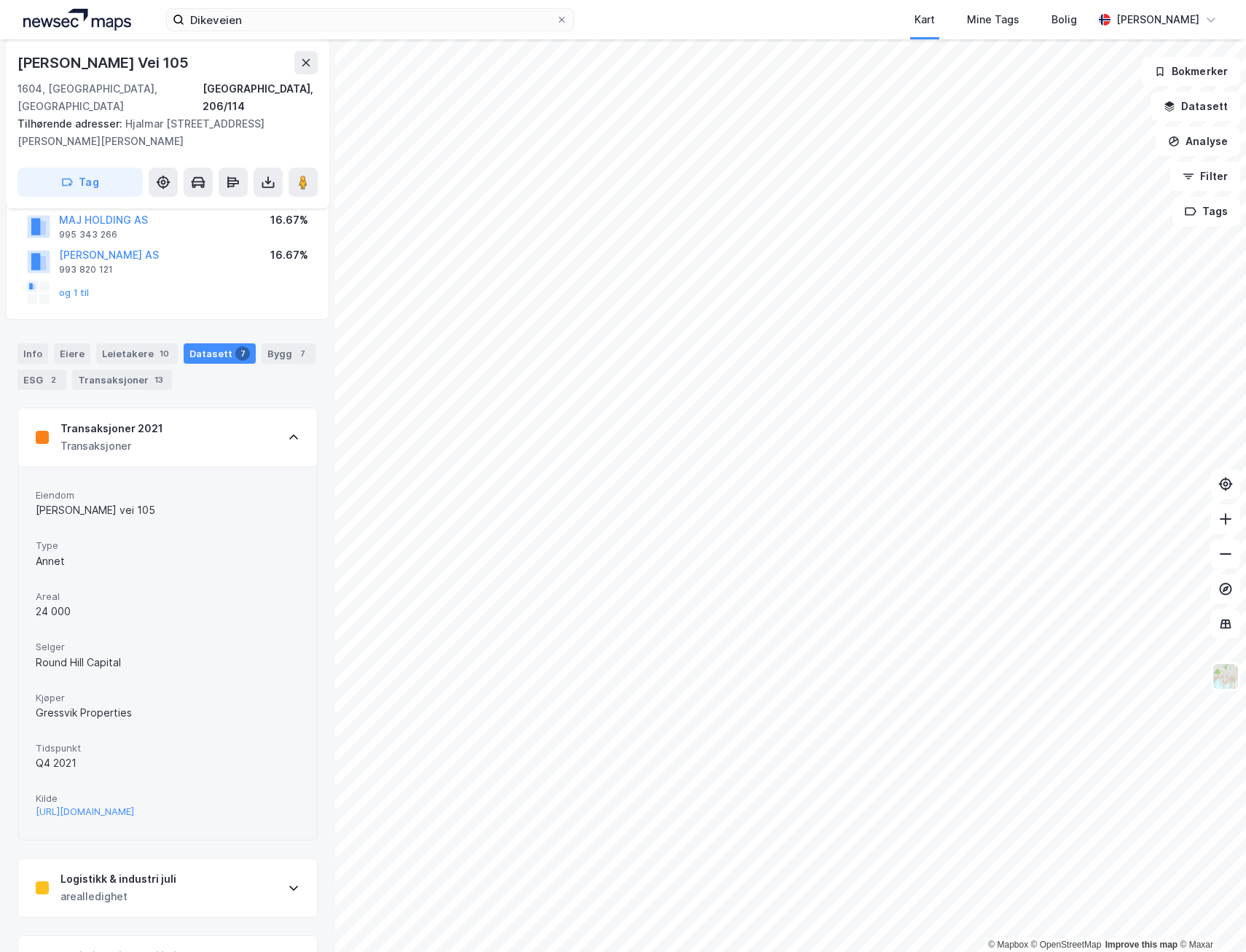
scroll to position [219, 0]
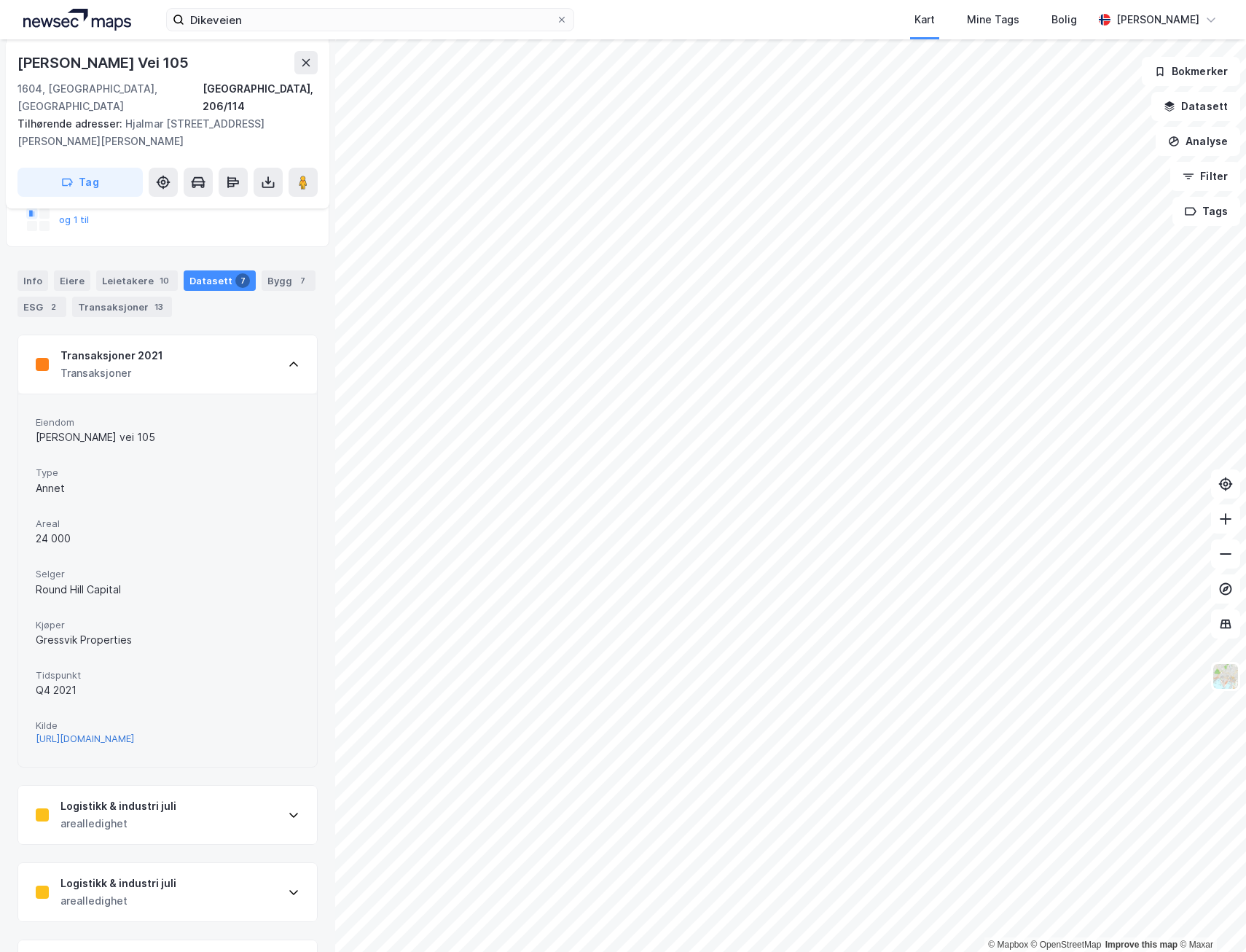
click at [96, 732] on div "https://www.estatenyheter.no/pluss/boligdrommen-brast-solgte-lageret/310718" at bounding box center [85, 739] width 98 height 12
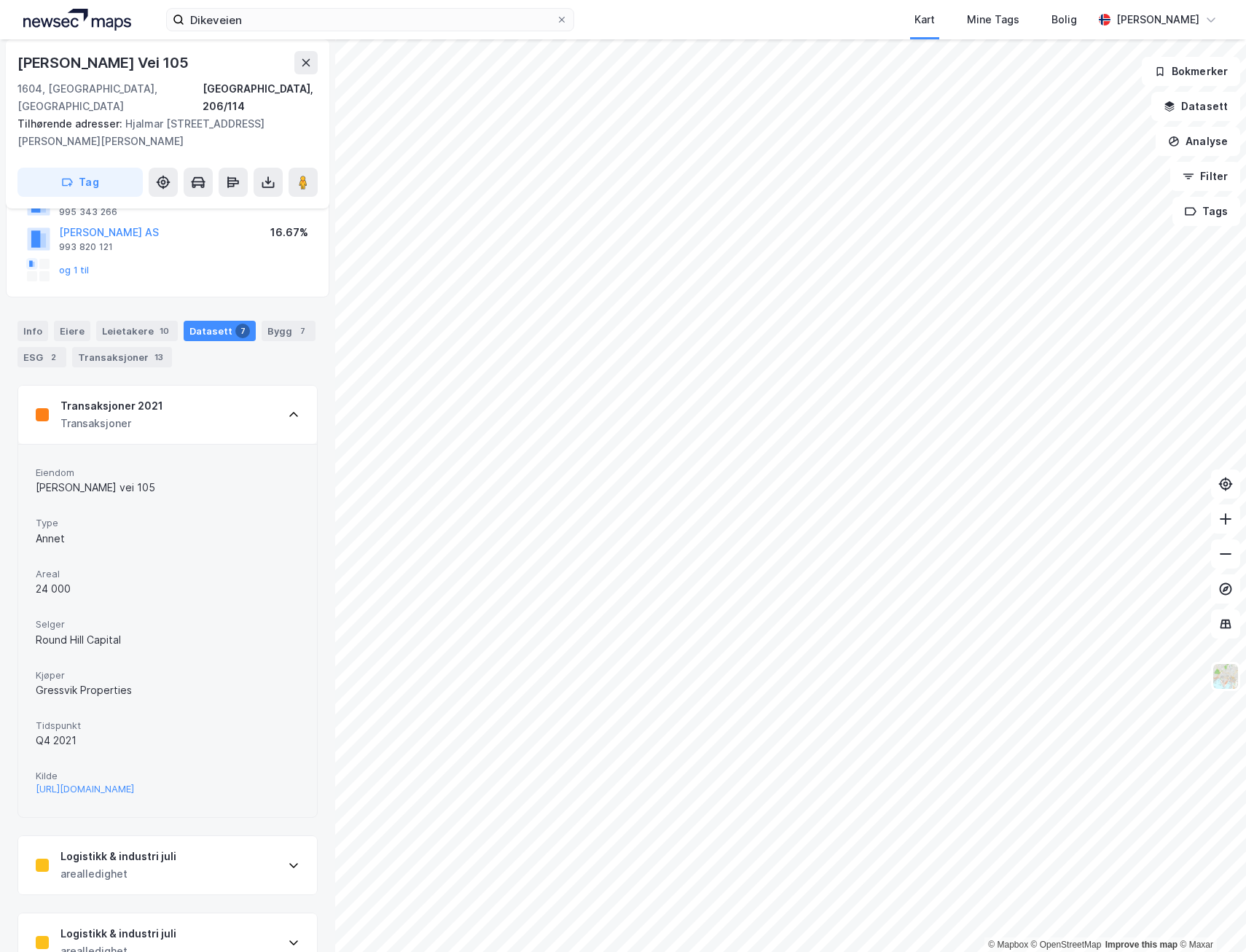
scroll to position [146, 0]
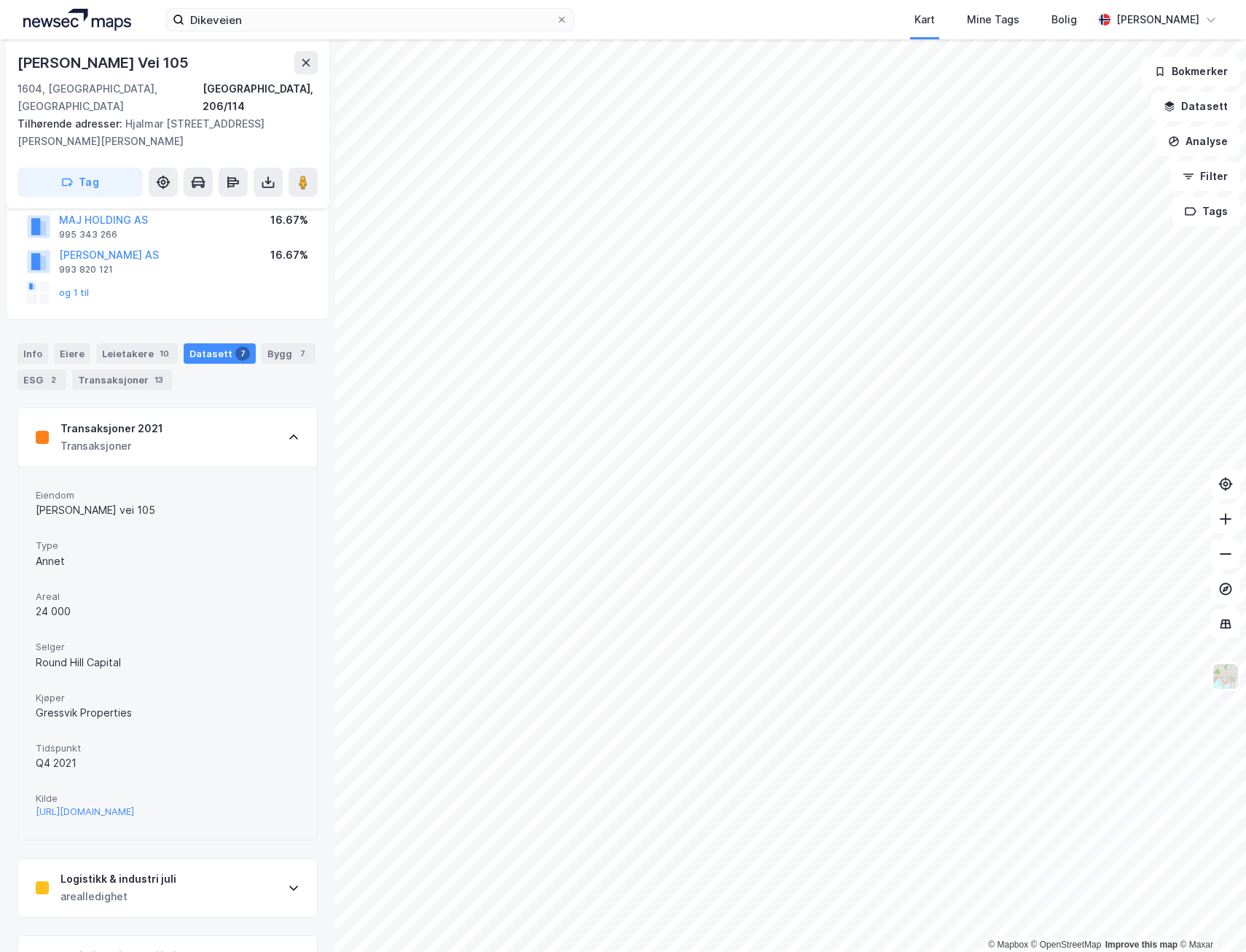
click at [273, 418] on div "Transaksjoner 2021 Transaksjoner" at bounding box center [168, 437] width 299 height 58
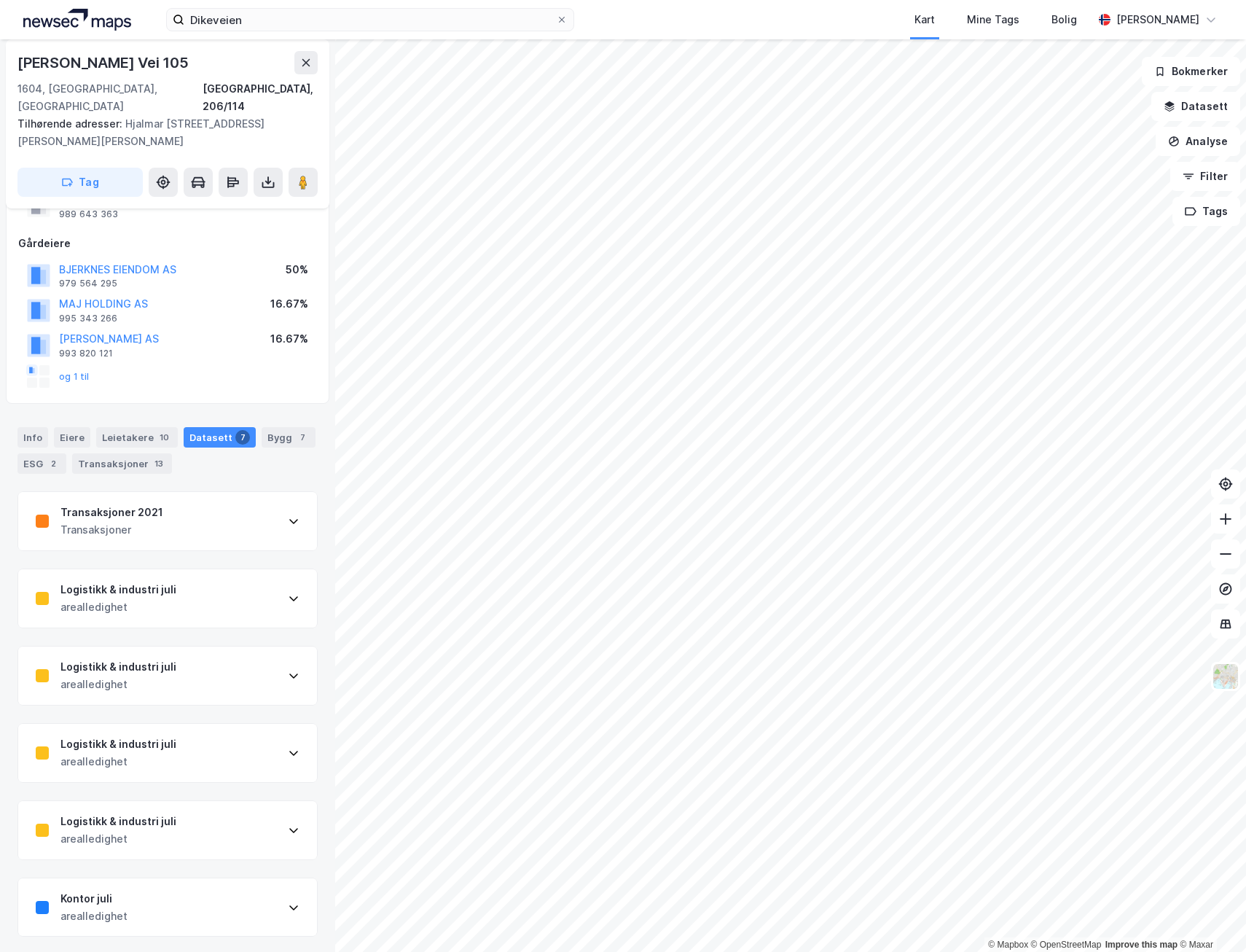
scroll to position [0, 0]
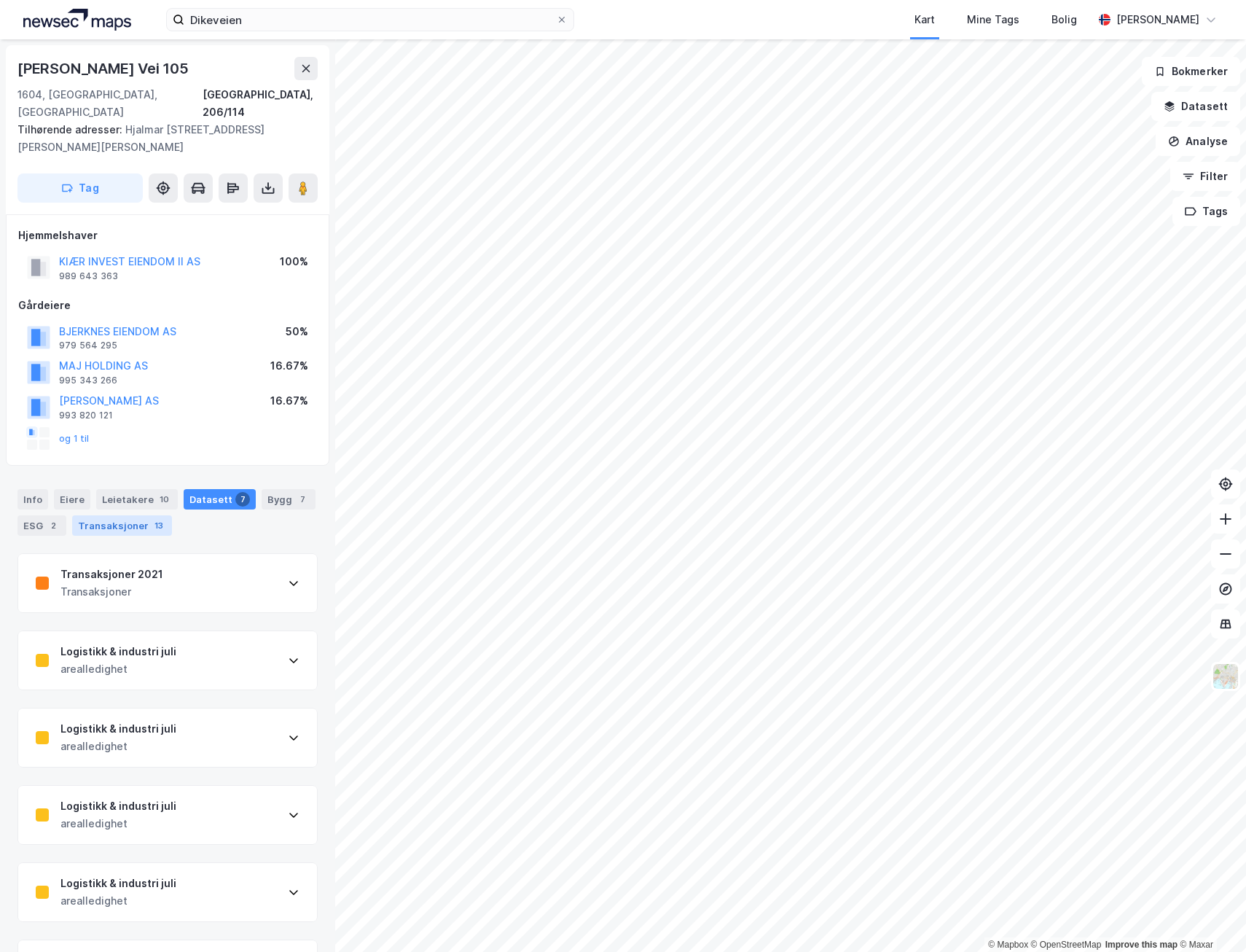
click at [101, 515] on div "Transaksjoner 13" at bounding box center [122, 525] width 100 height 21
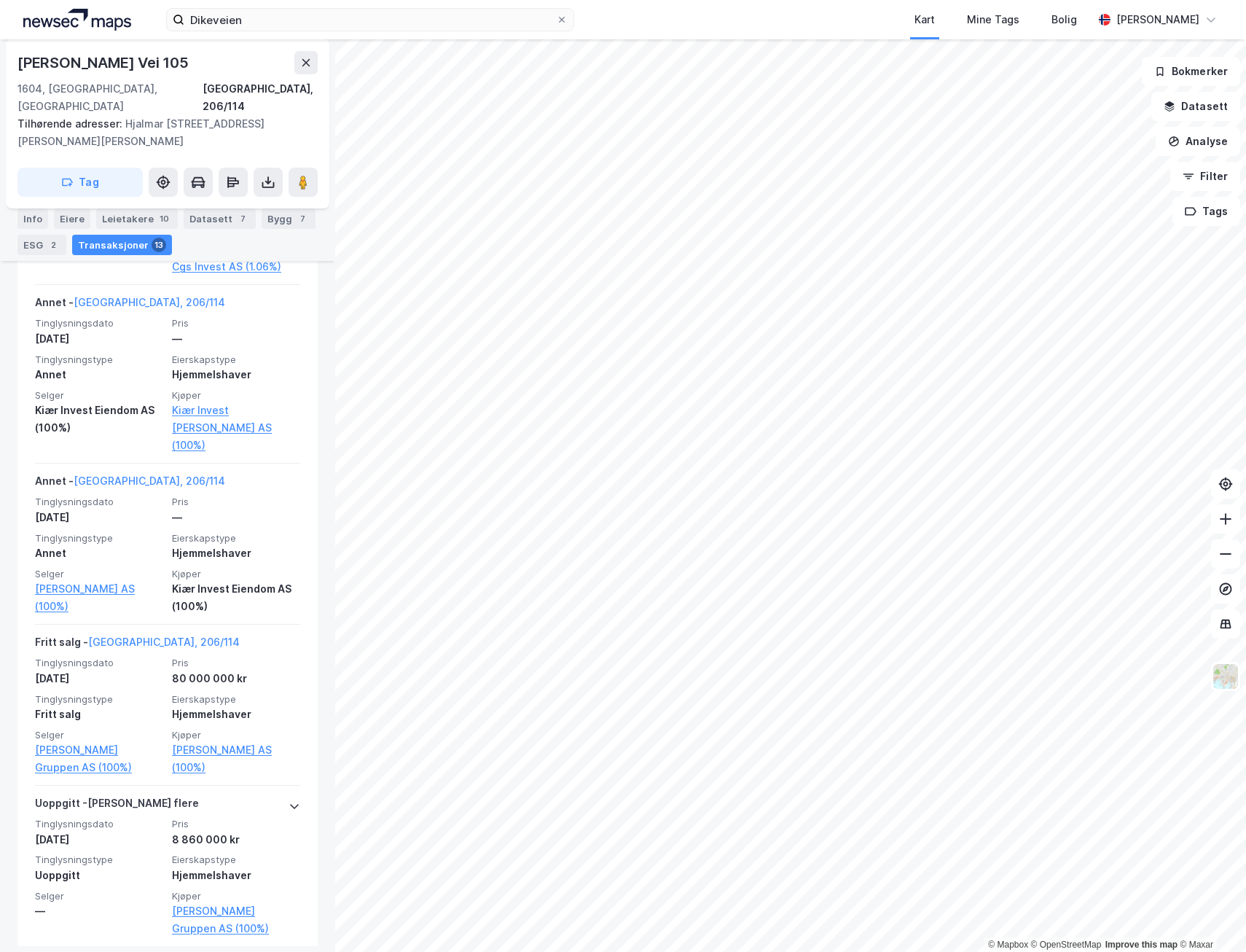
scroll to position [4184, 0]
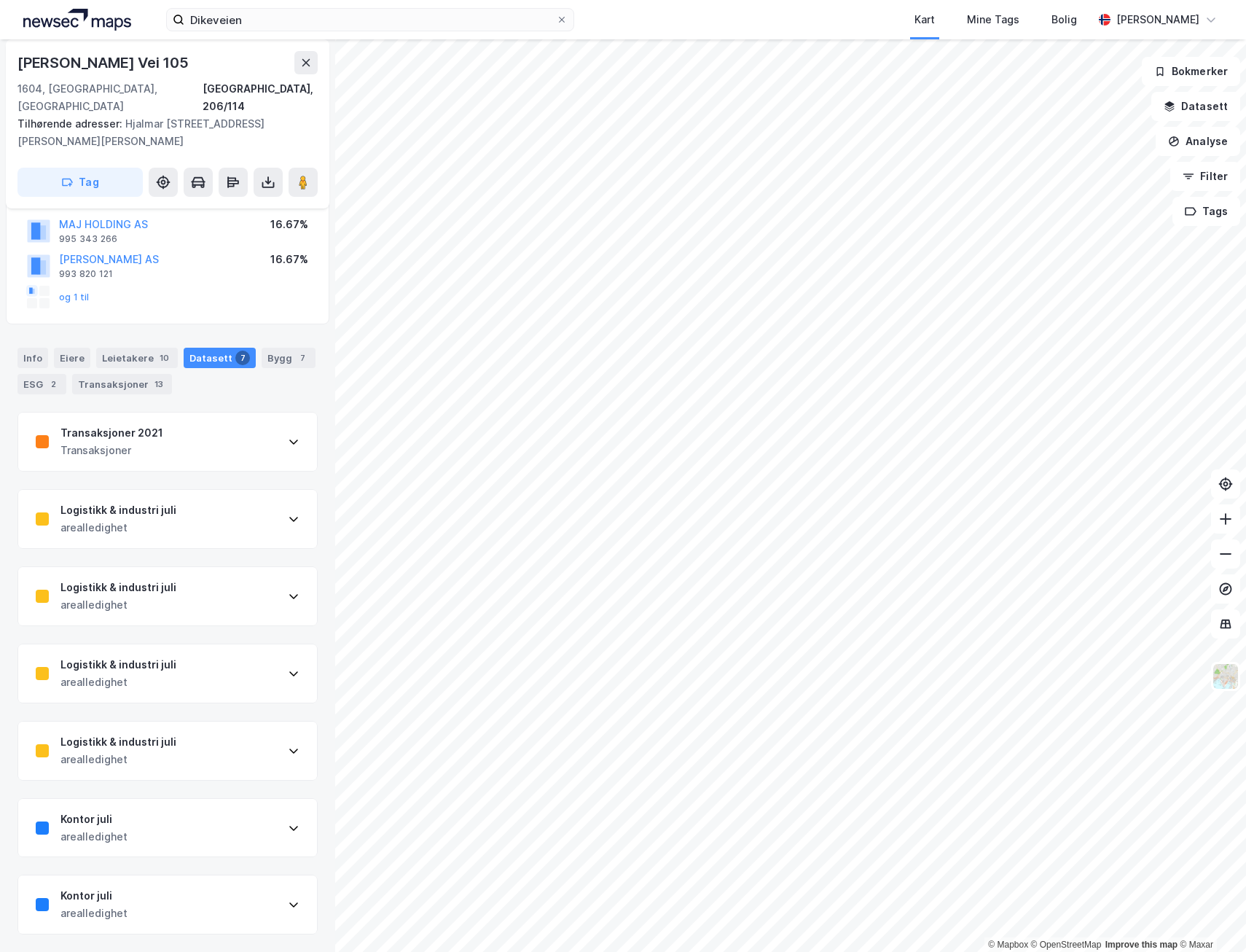
scroll to position [124, 0]
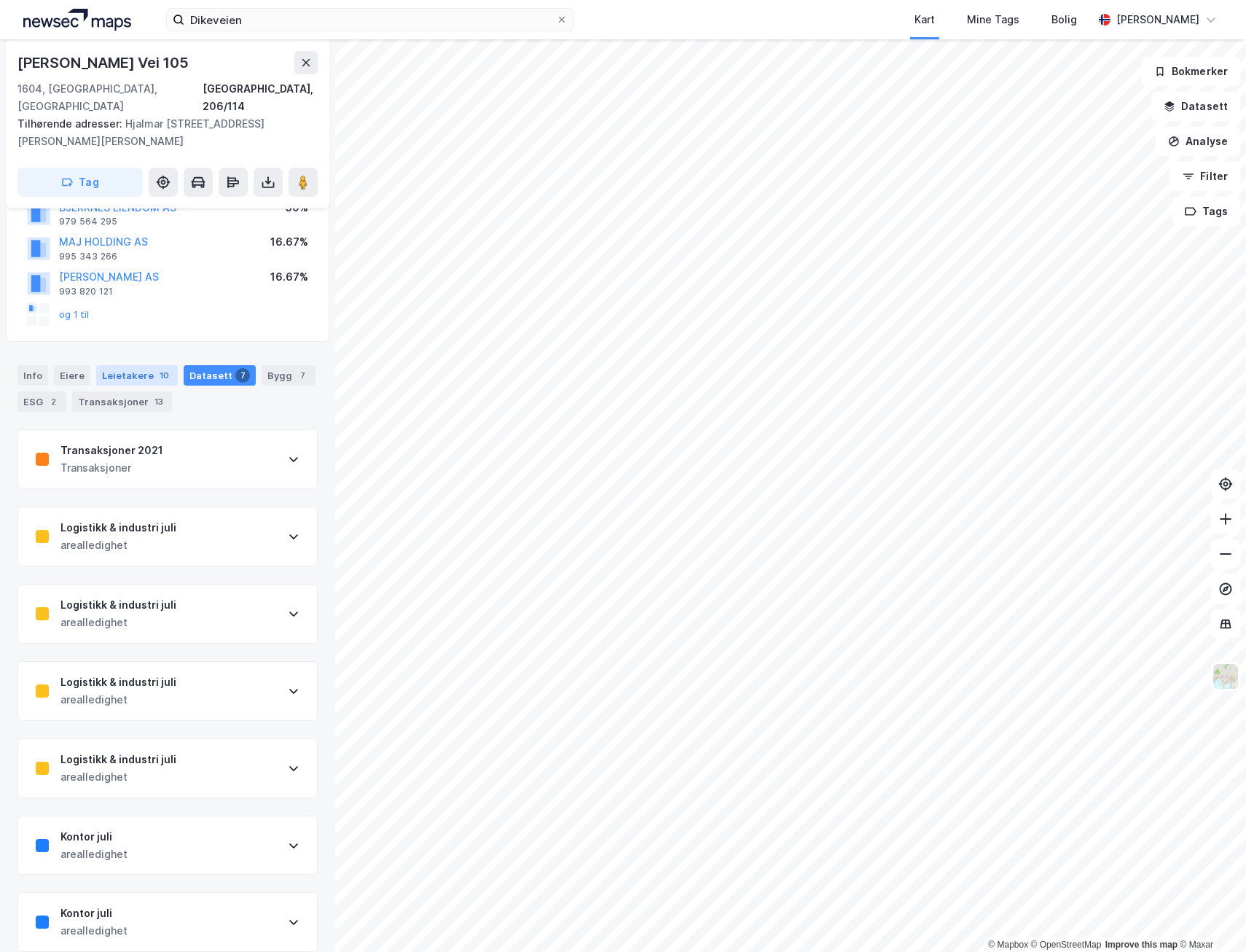
click at [128, 365] on div "Leietakere 10" at bounding box center [136, 375] width 82 height 21
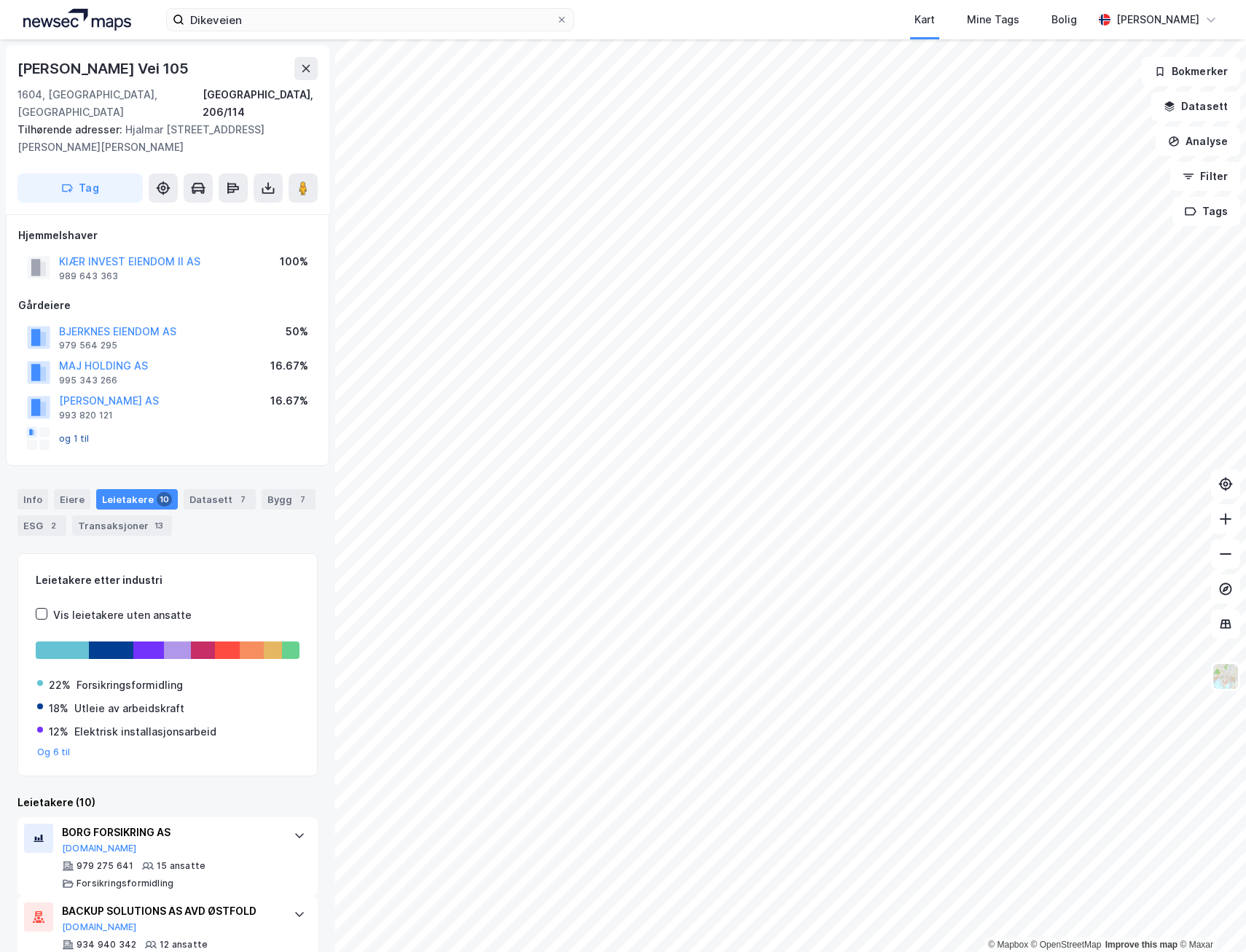
click at [0, 0] on button "og 1 til" at bounding box center [0, 0] width 0 height 0
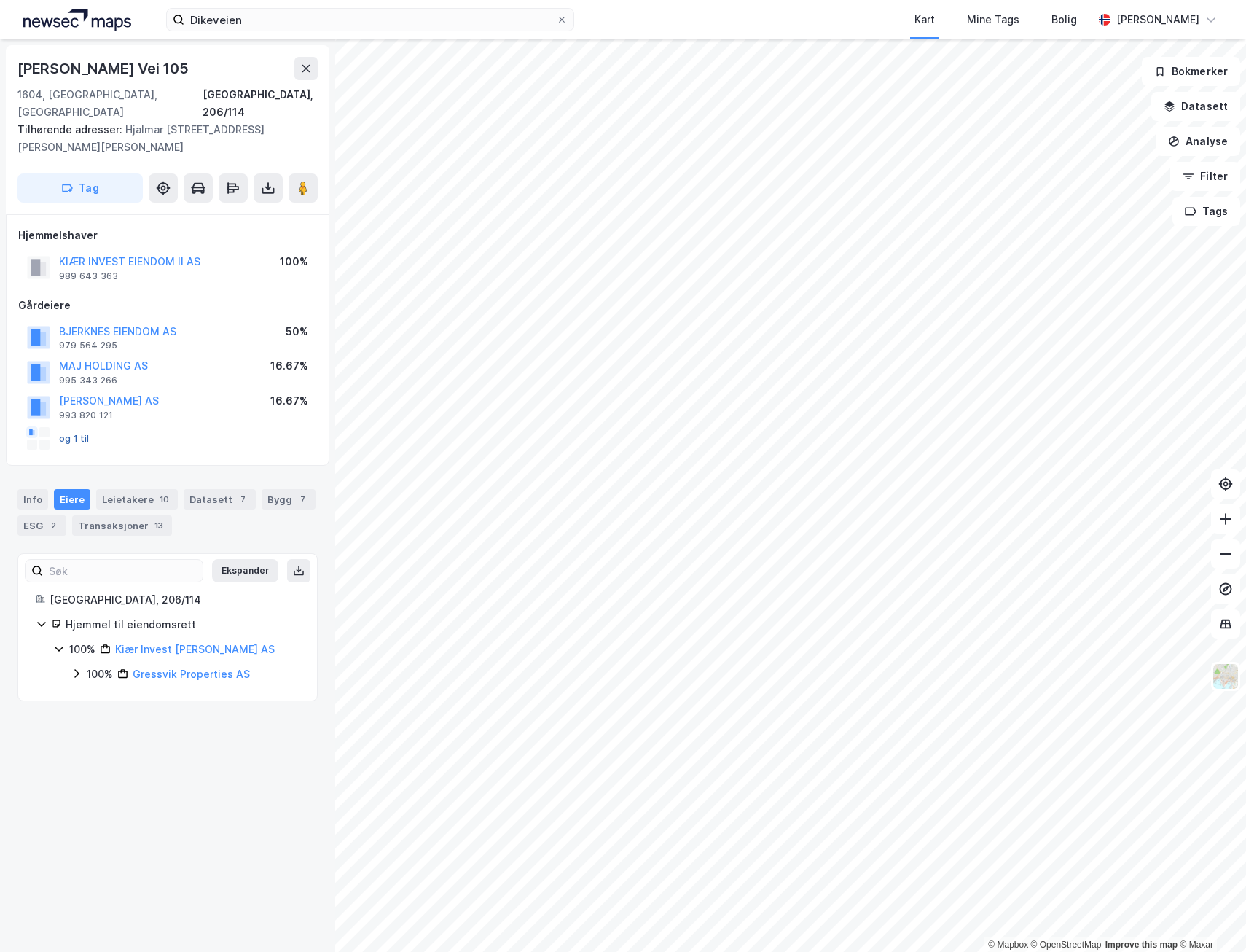
click at [0, 0] on button "og 1 til" at bounding box center [0, 0] width 0 height 0
click at [75, 427] on div "og 1 til" at bounding box center [58, 438] width 62 height 24
click at [0, 0] on button "og 1 til" at bounding box center [0, 0] width 0 height 0
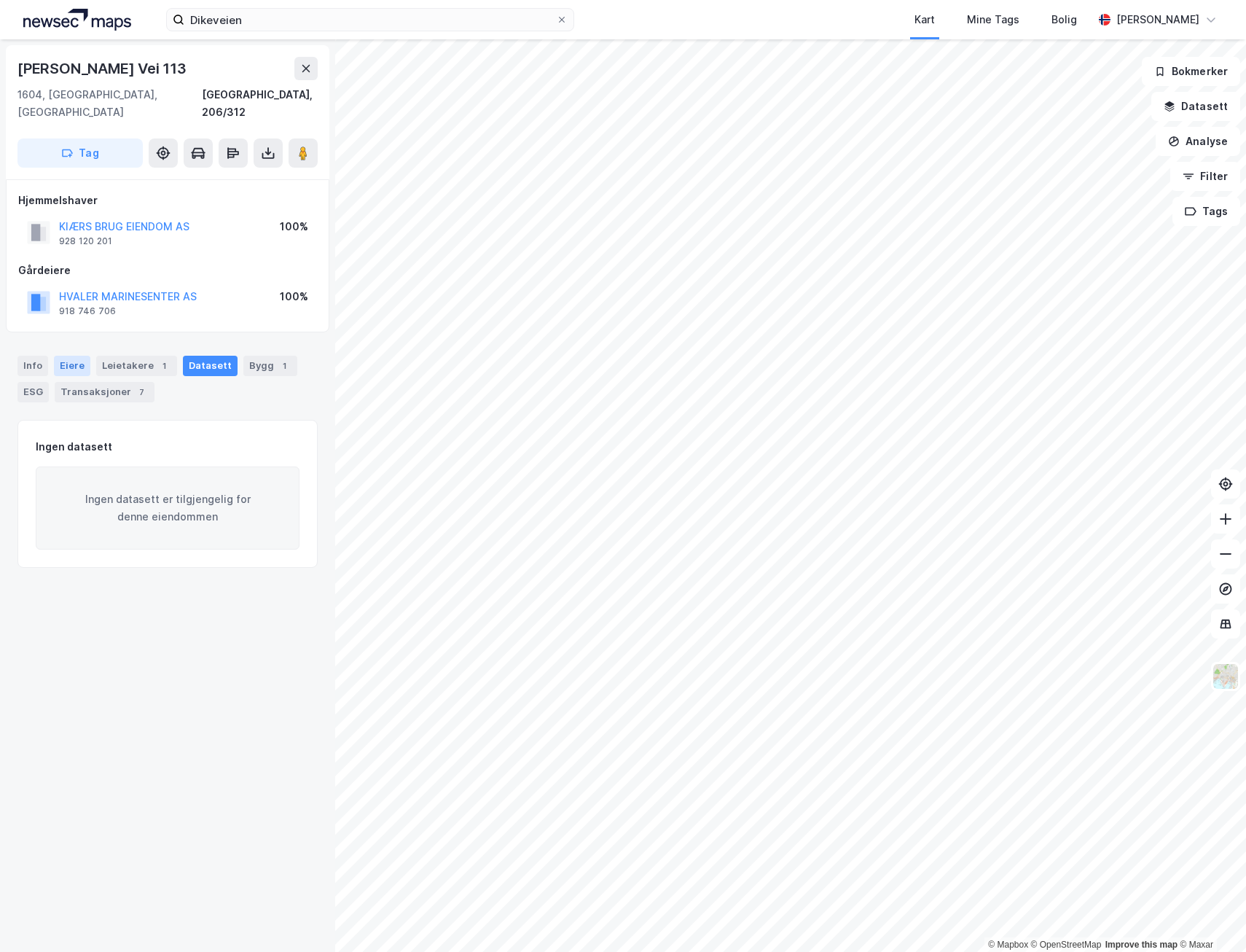
click at [72, 356] on div "Eiere" at bounding box center [72, 366] width 37 height 21
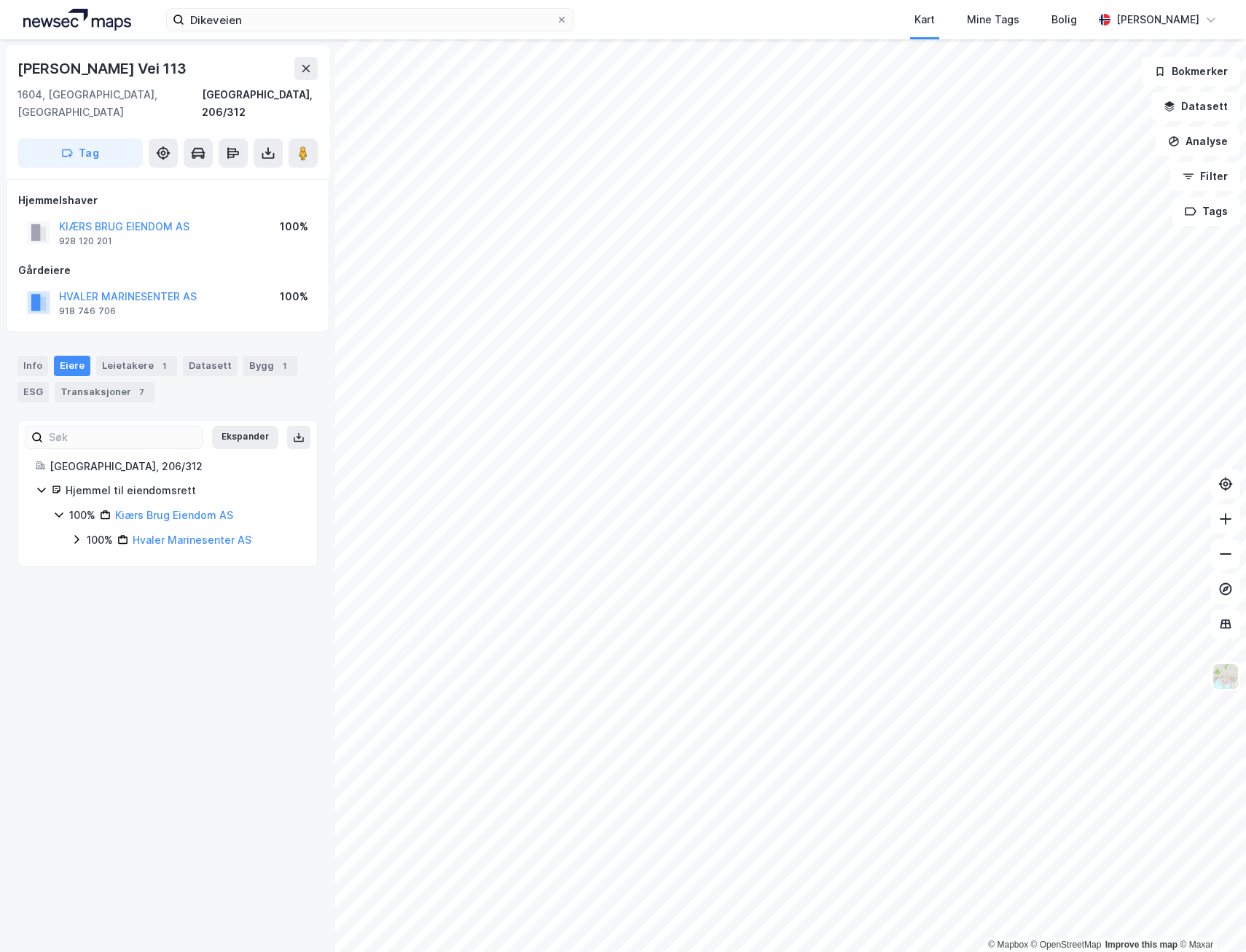
click at [75, 534] on icon at bounding box center [76, 539] width 11 height 11
click at [93, 558] on icon at bounding box center [94, 563] width 11 height 11
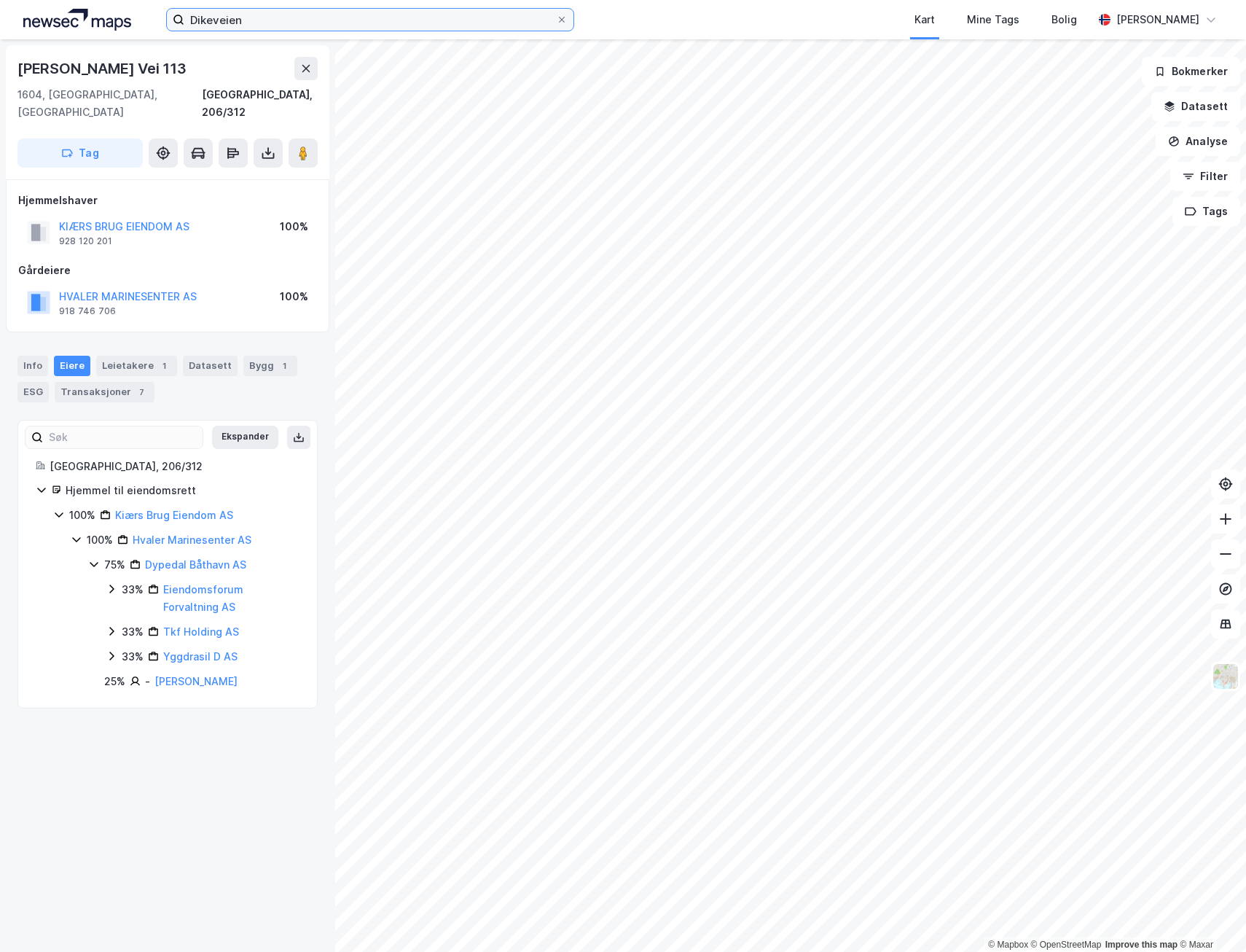
click at [306, 24] on input "Dikeveien" at bounding box center [370, 19] width 372 height 22
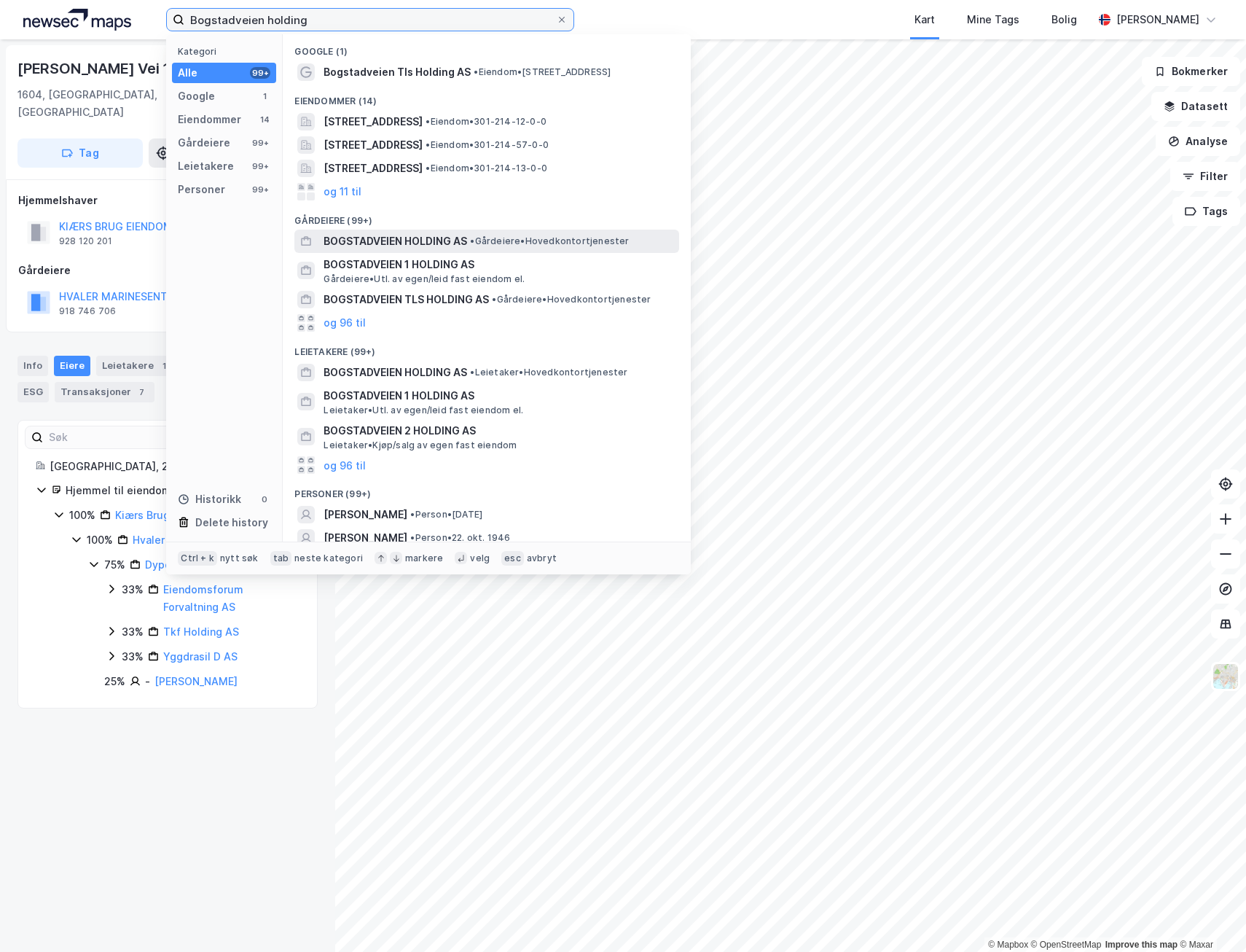
type input "Bogstadveien holding"
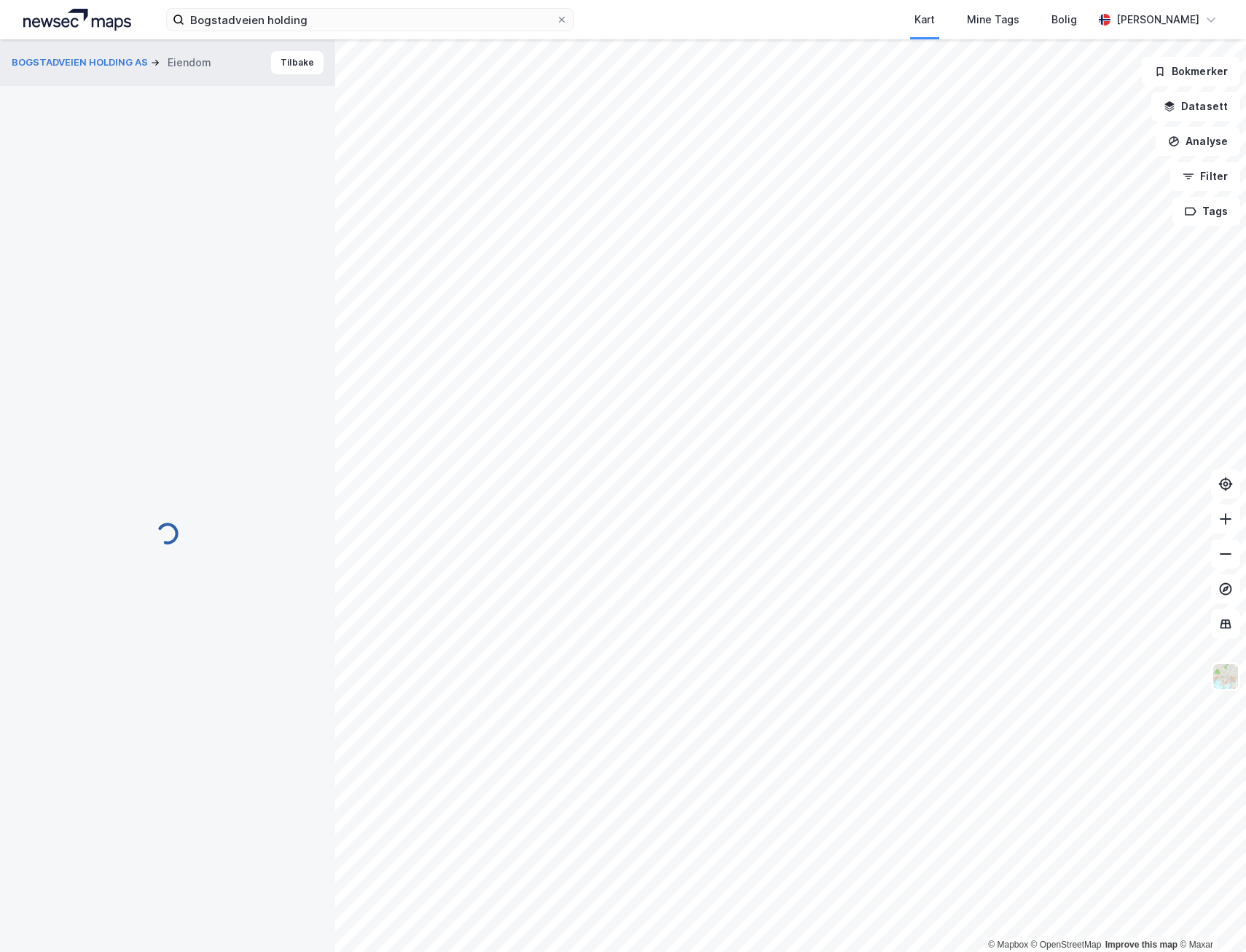
scroll to position [44, 0]
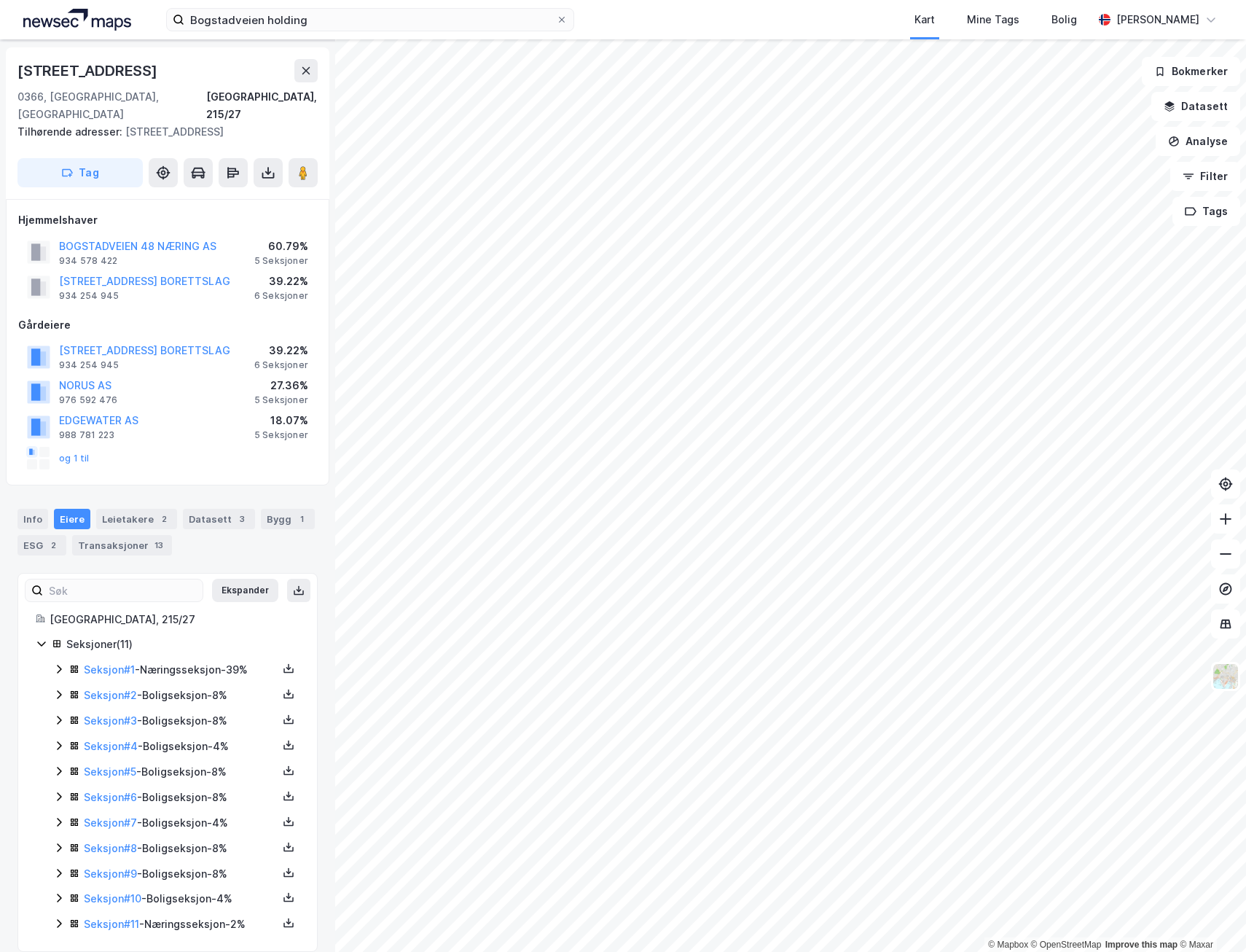
click at [53, 904] on div "Seksjoner ( 11 ) Seksjon # 1 - Næringsseksjon - 39% Seksjon # 2 - Boligseksjon …" at bounding box center [168, 784] width 264 height 298
click at [56, 918] on icon at bounding box center [59, 923] width 11 height 11
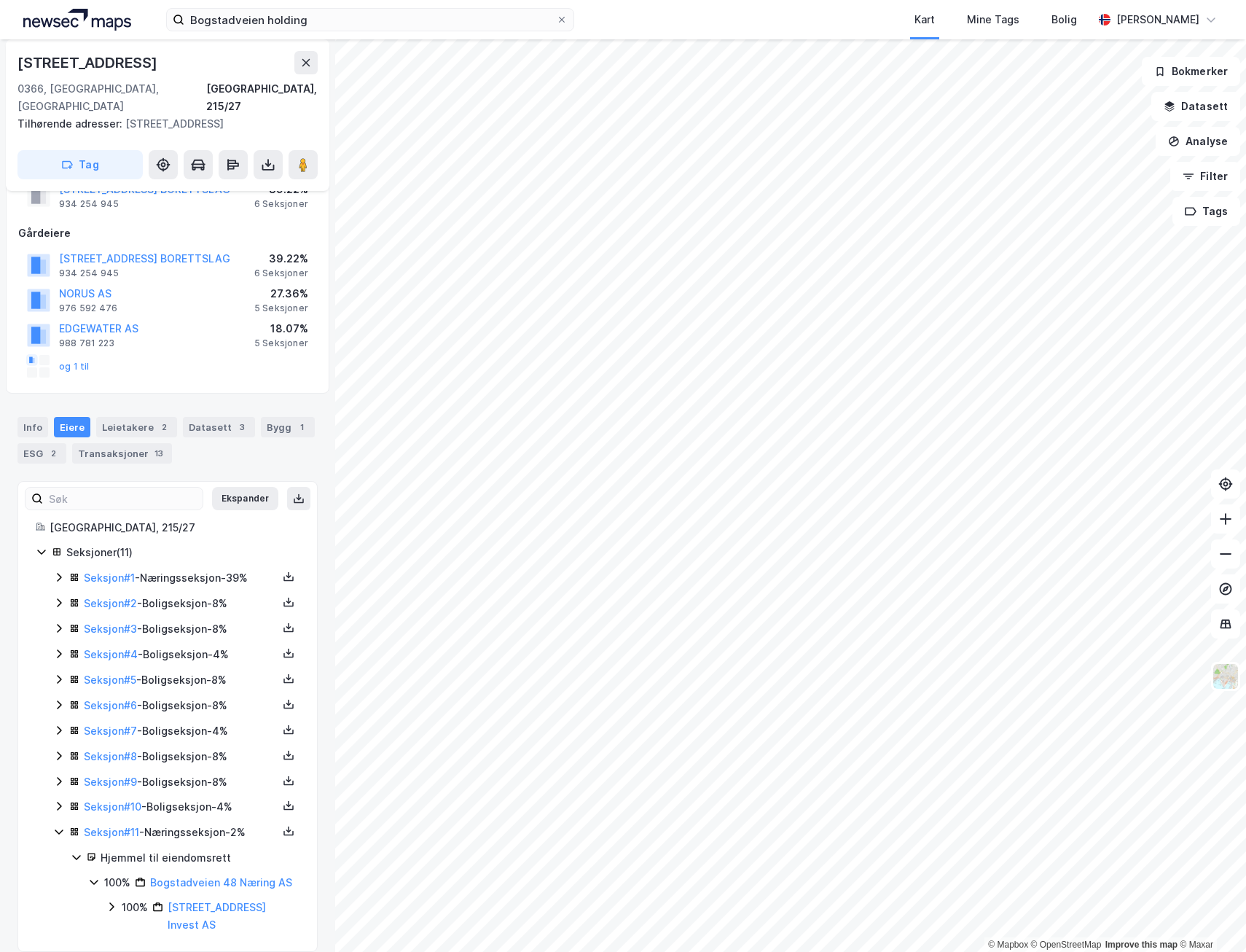
click at [112, 901] on icon at bounding box center [111, 906] width 11 height 11
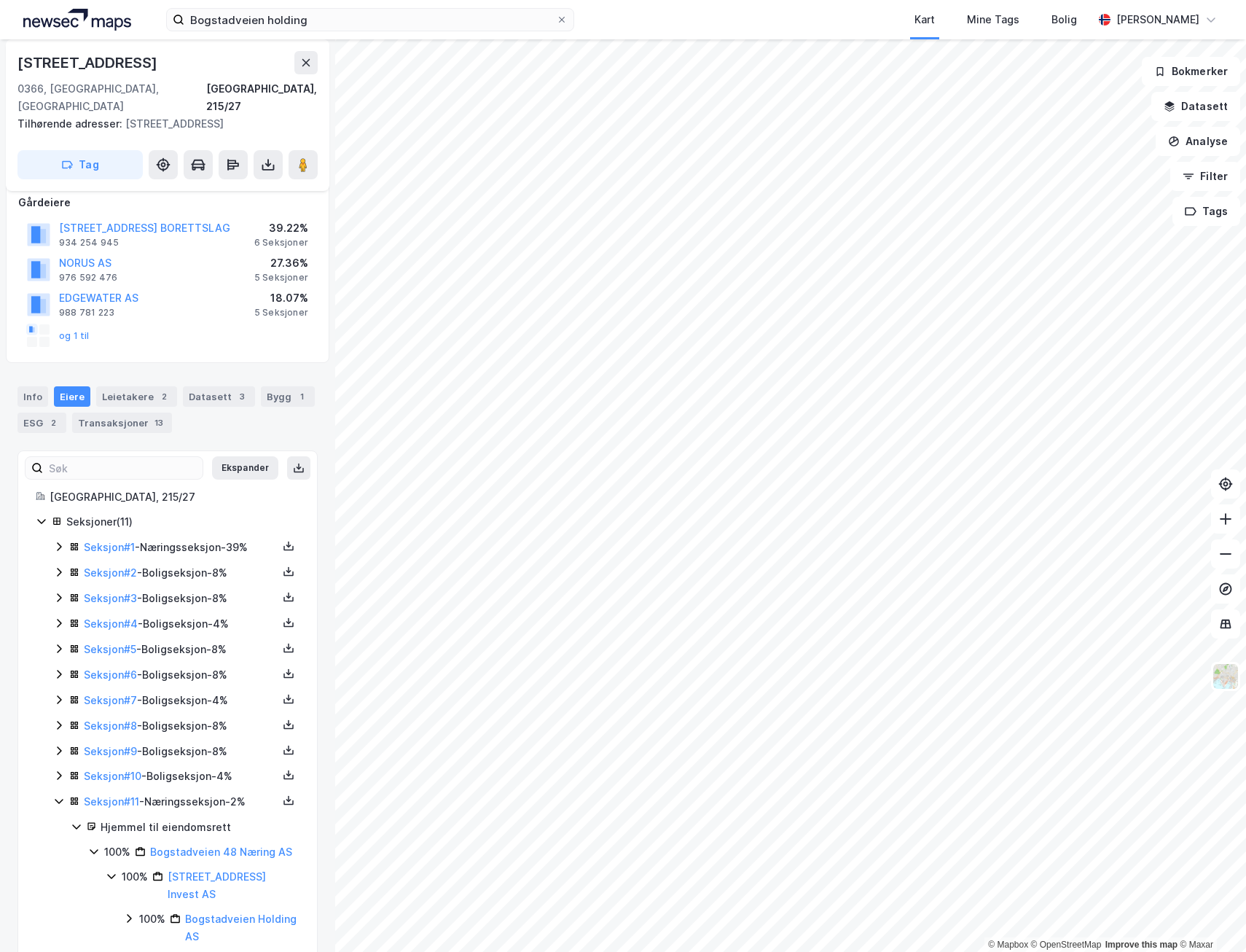
scroll to position [178, 0]
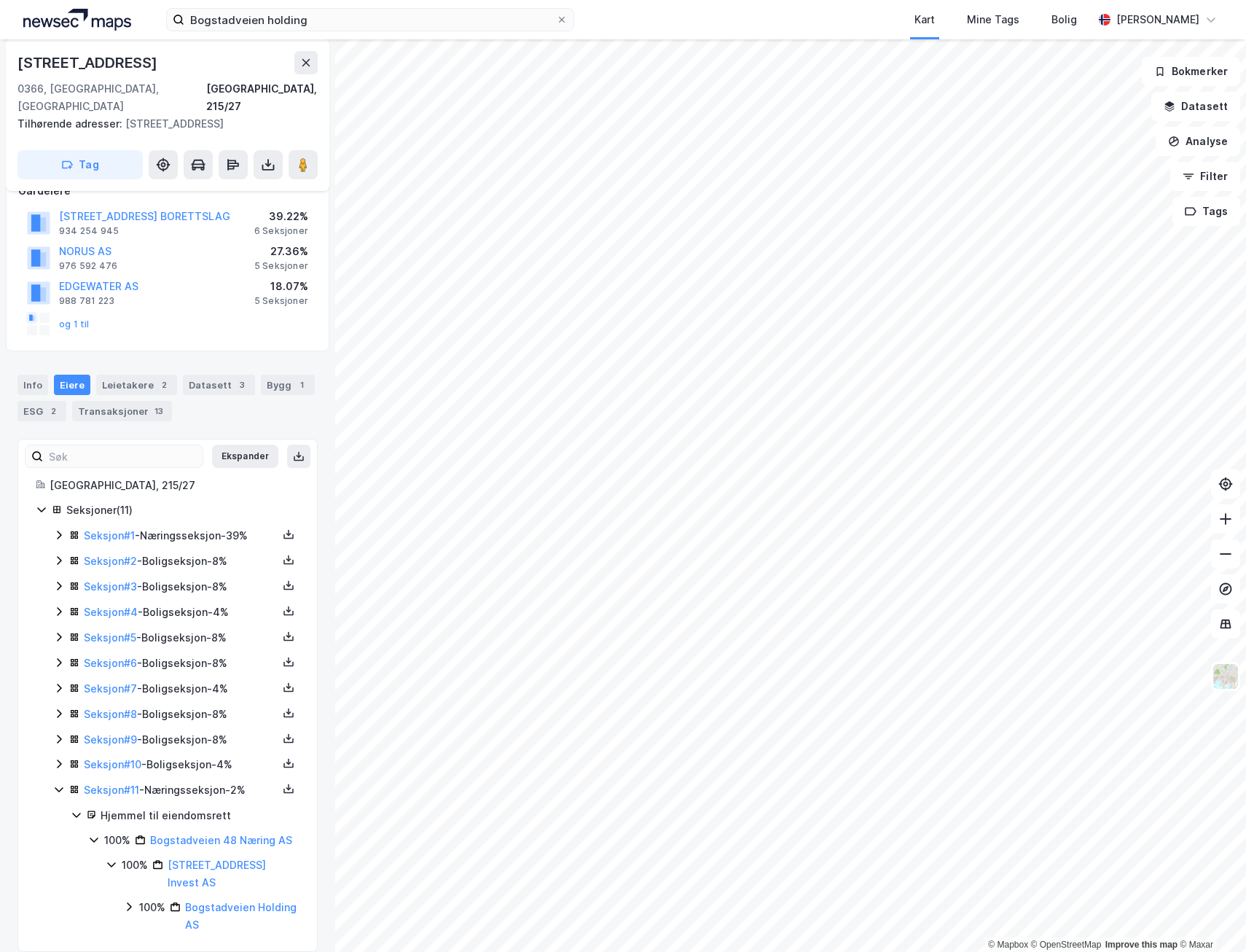
click at [124, 901] on icon at bounding box center [129, 906] width 11 height 11
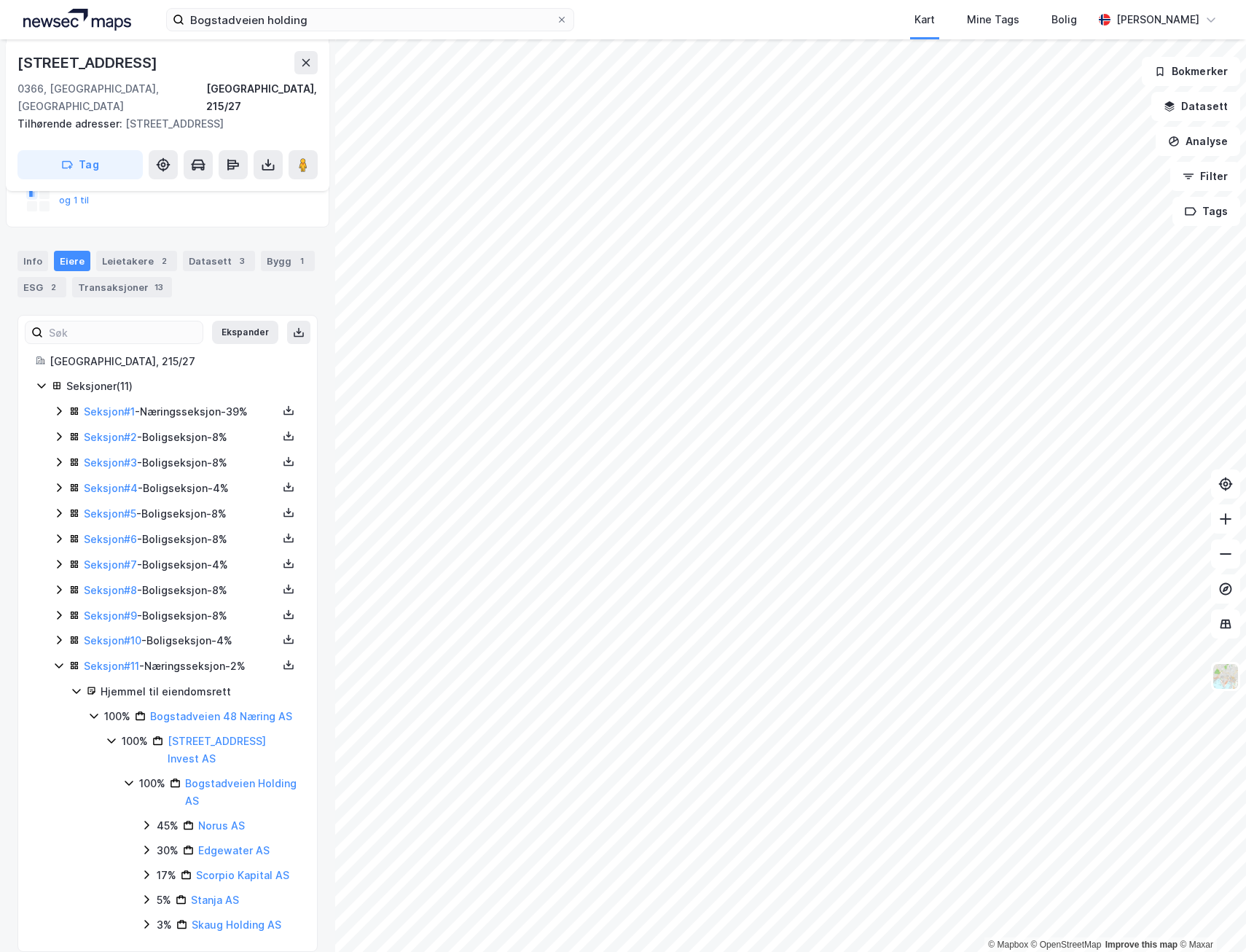
click at [149, 819] on icon at bounding box center [146, 825] width 11 height 11
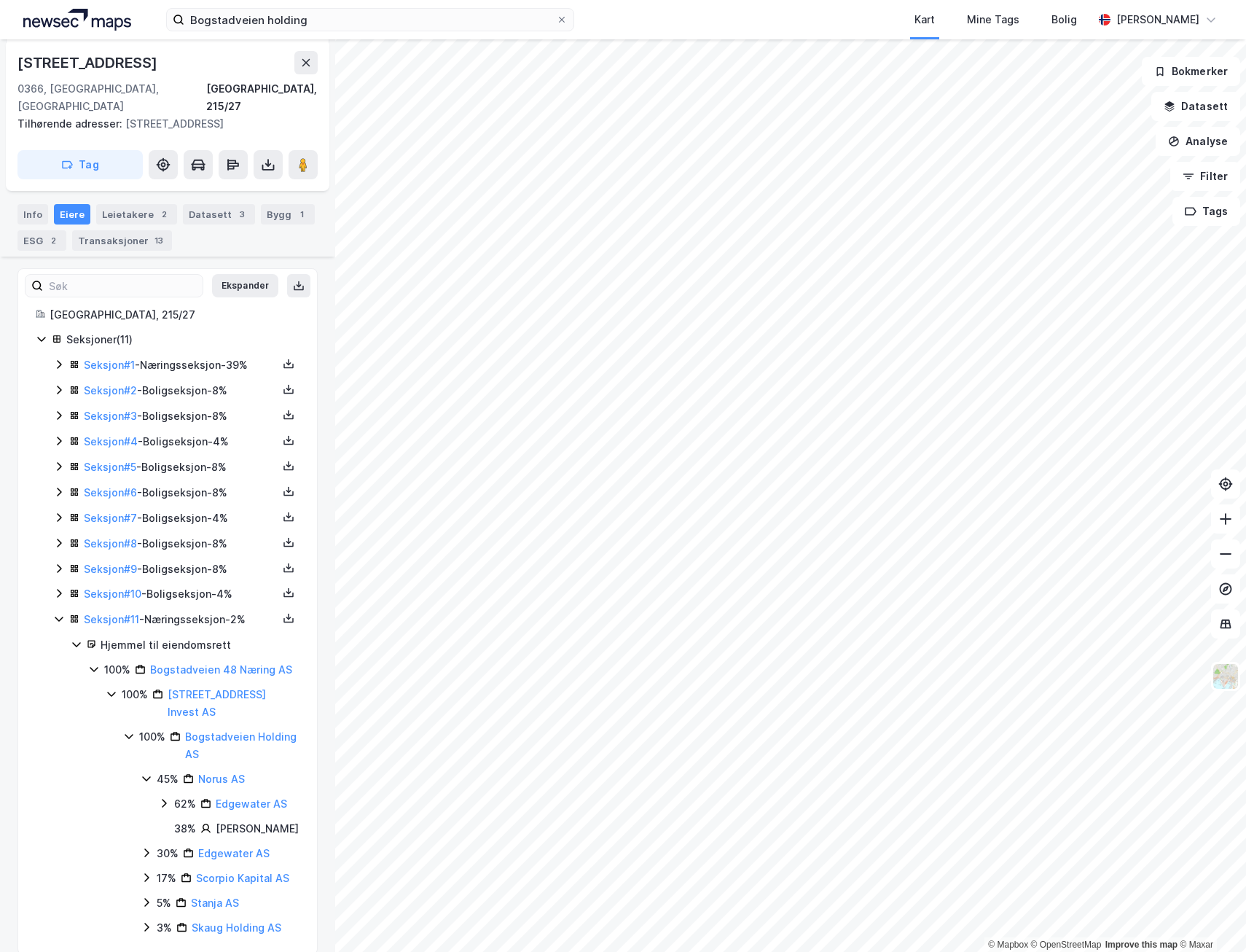
scroll to position [370, 0]
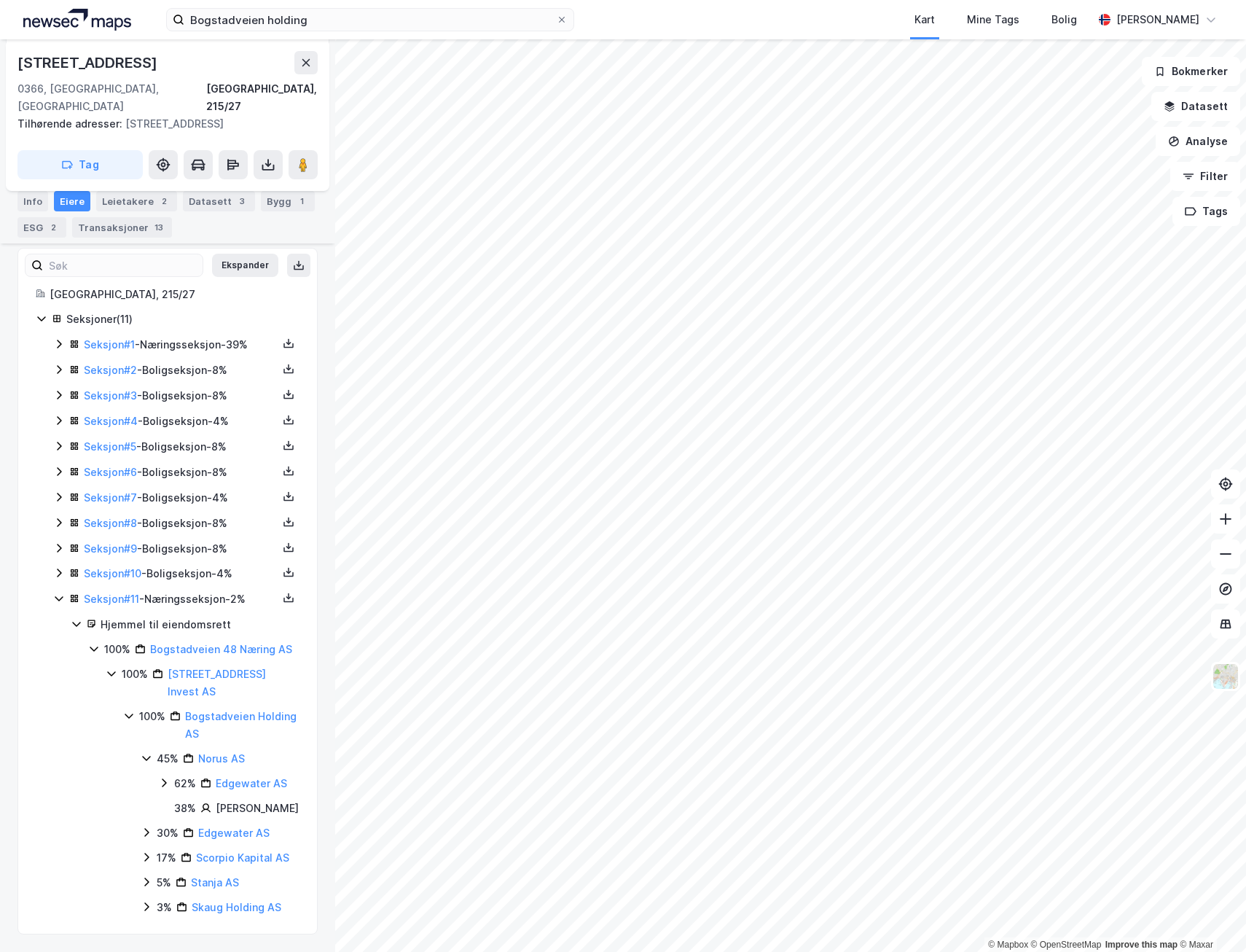
click at [141, 838] on div "30% Edgewater AS" at bounding box center [220, 832] width 159 height 18
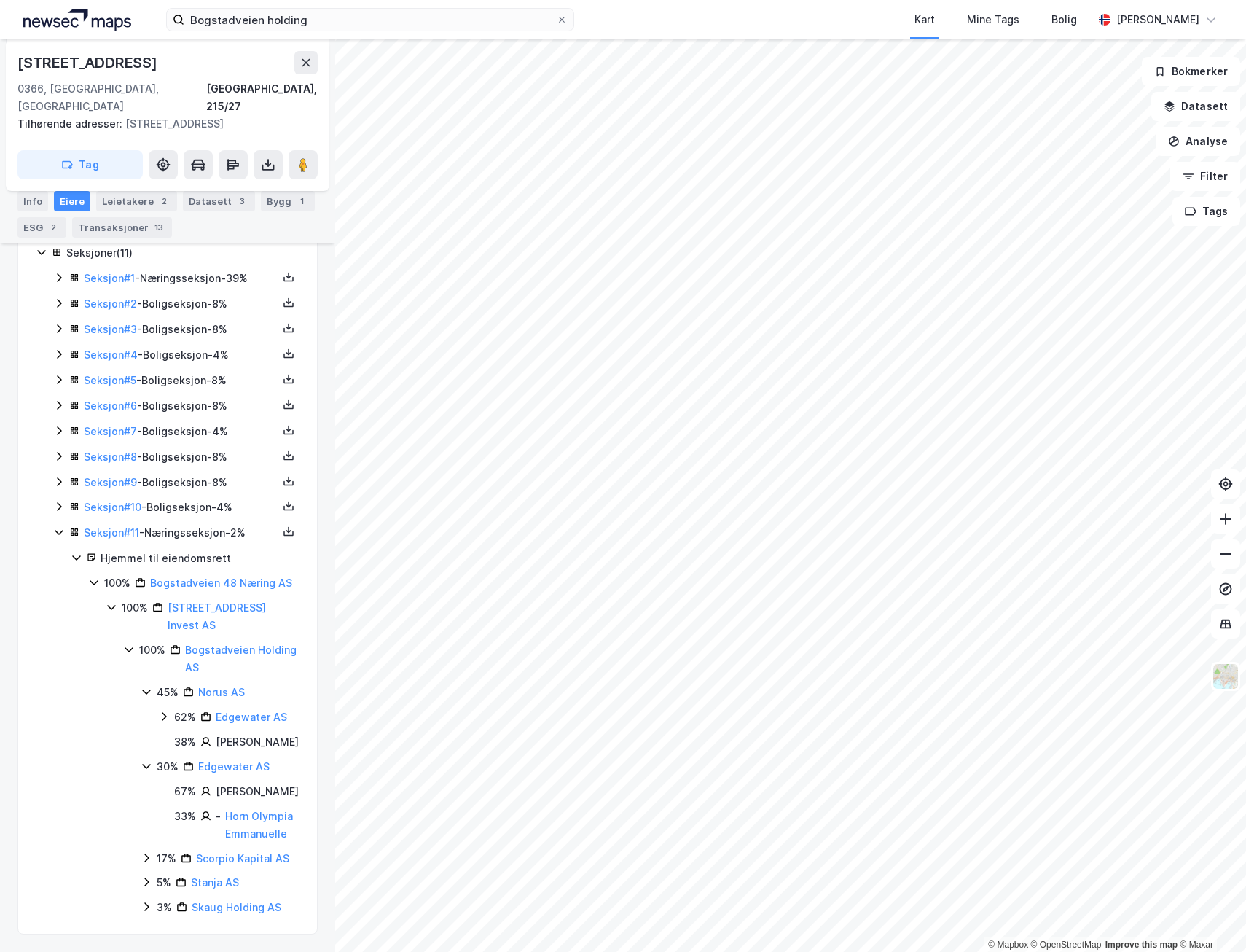
scroll to position [471, 0]
click at [143, 855] on icon at bounding box center [146, 857] width 11 height 11
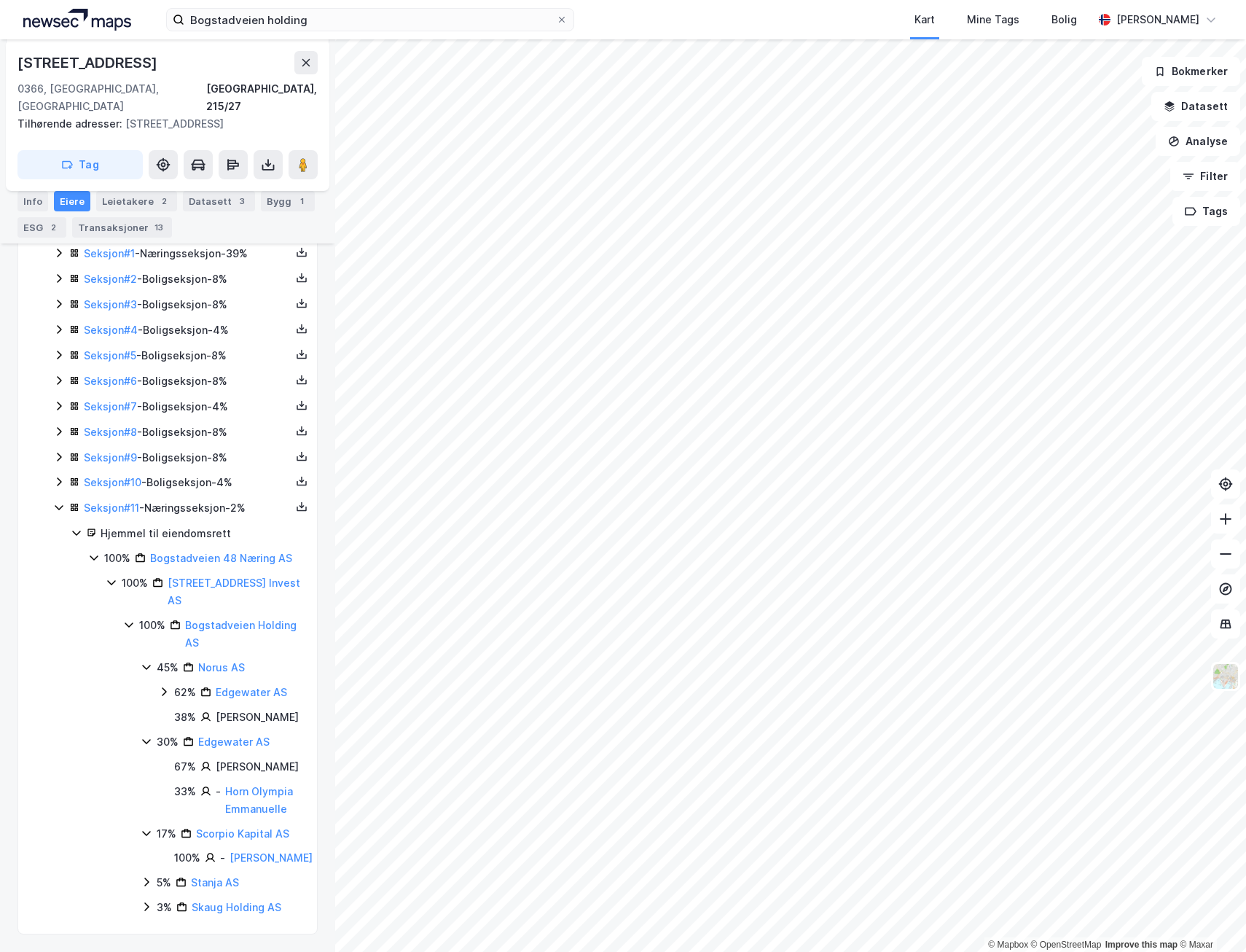
scroll to position [513, 0]
click at [146, 885] on icon at bounding box center [146, 882] width 5 height 8
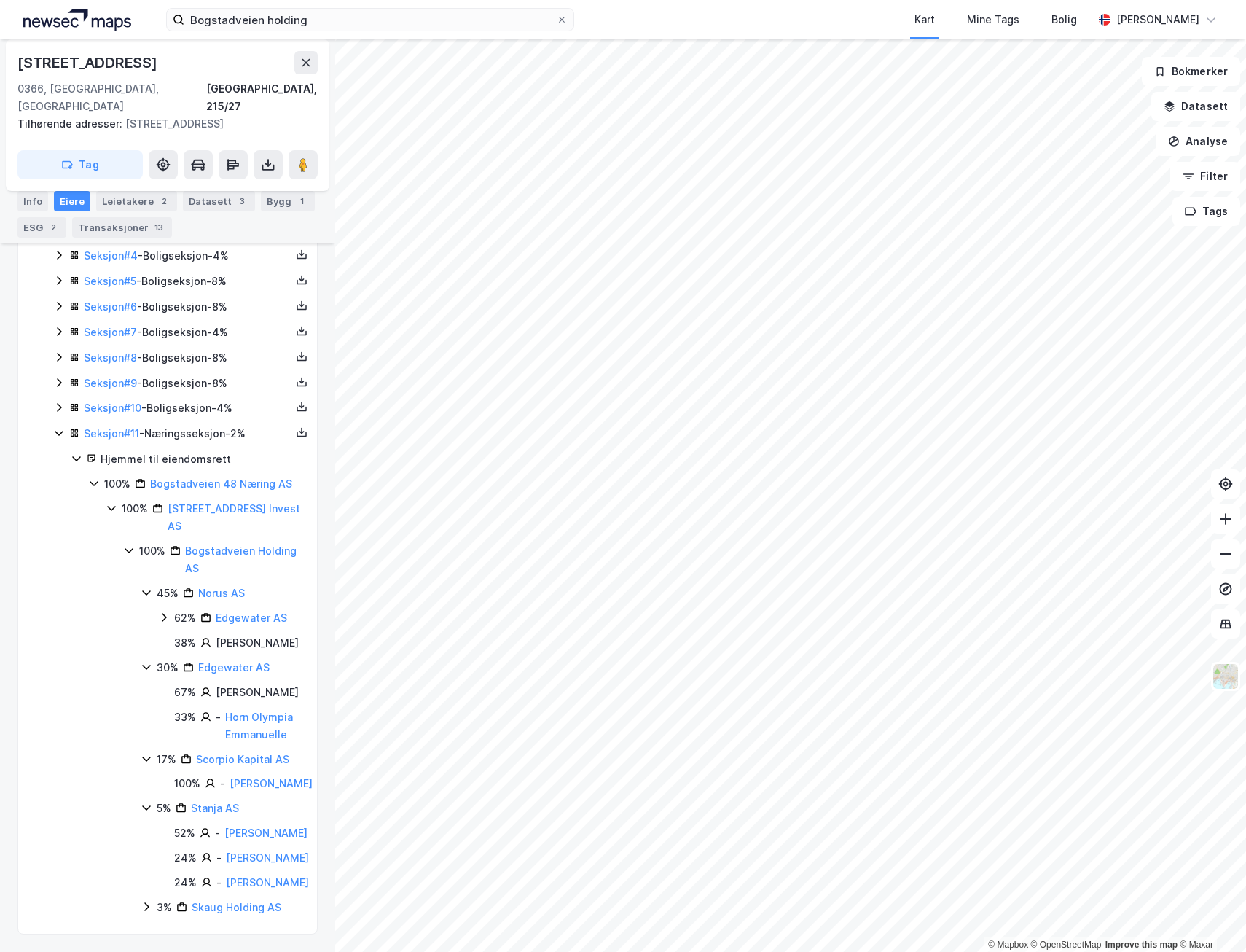
scroll to position [675, 0]
click at [147, 902] on icon at bounding box center [146, 906] width 11 height 11
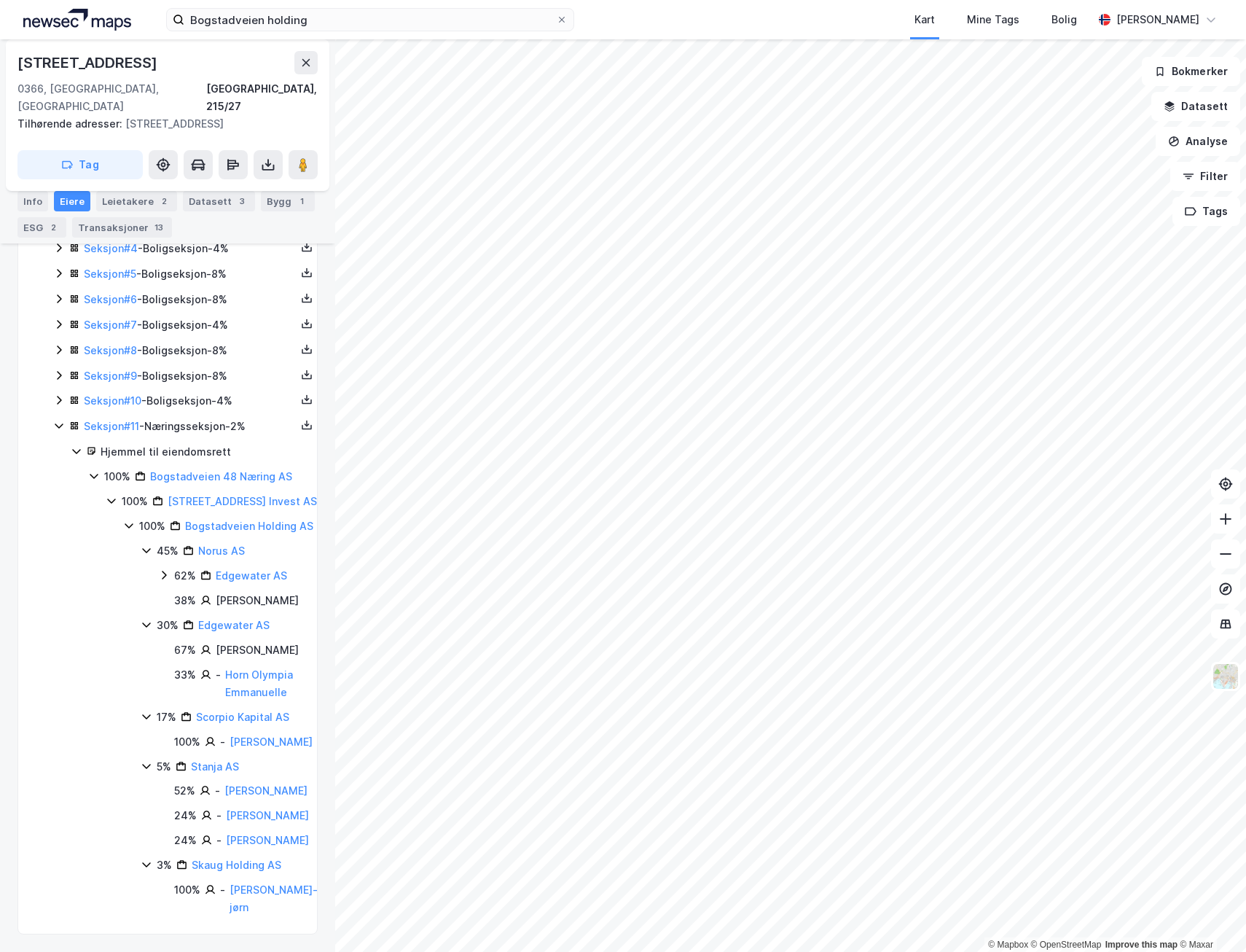
scroll to position [716, 0]
